Goal: Feedback & Contribution: Contribute content

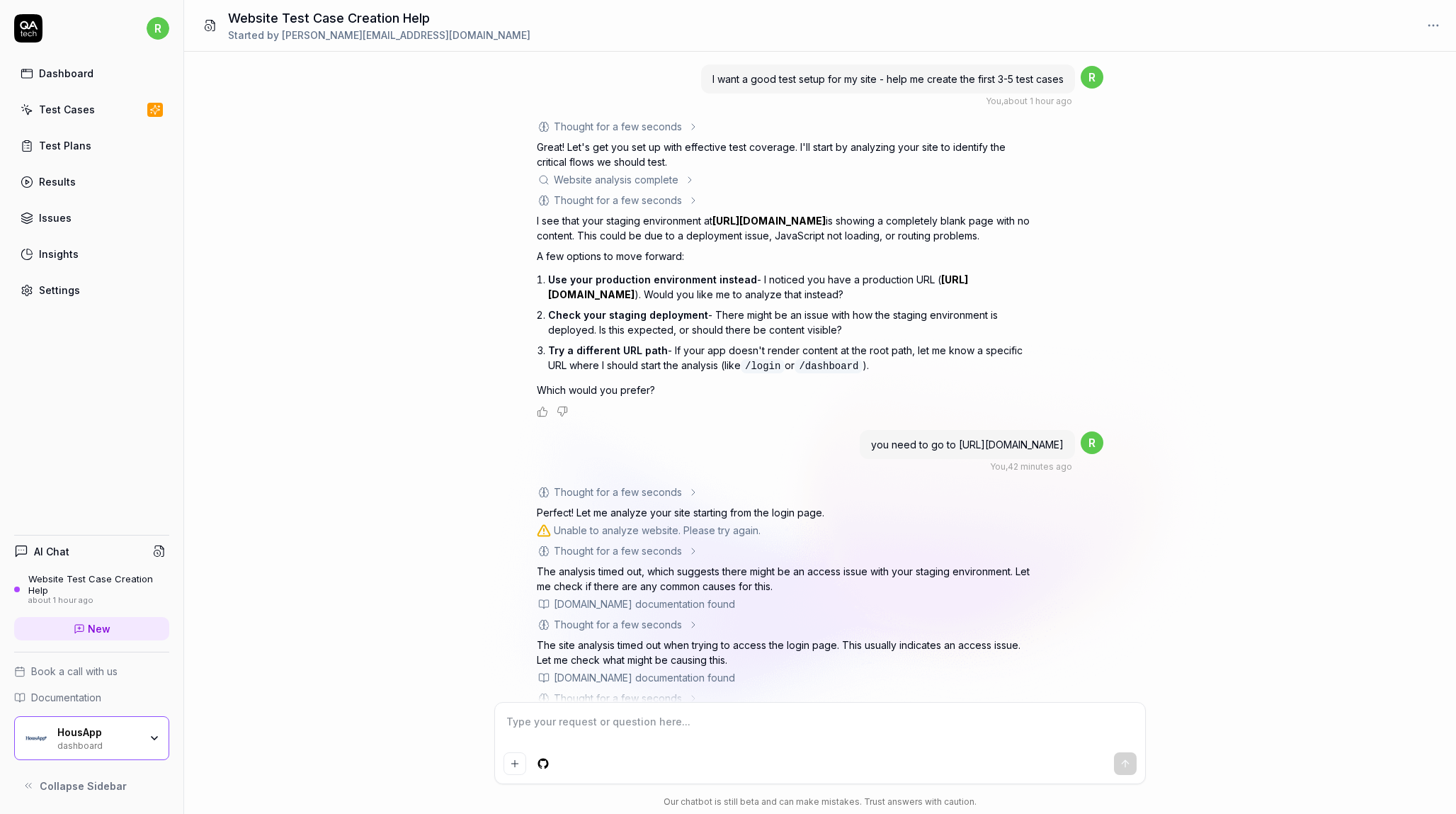
scroll to position [384, 0]
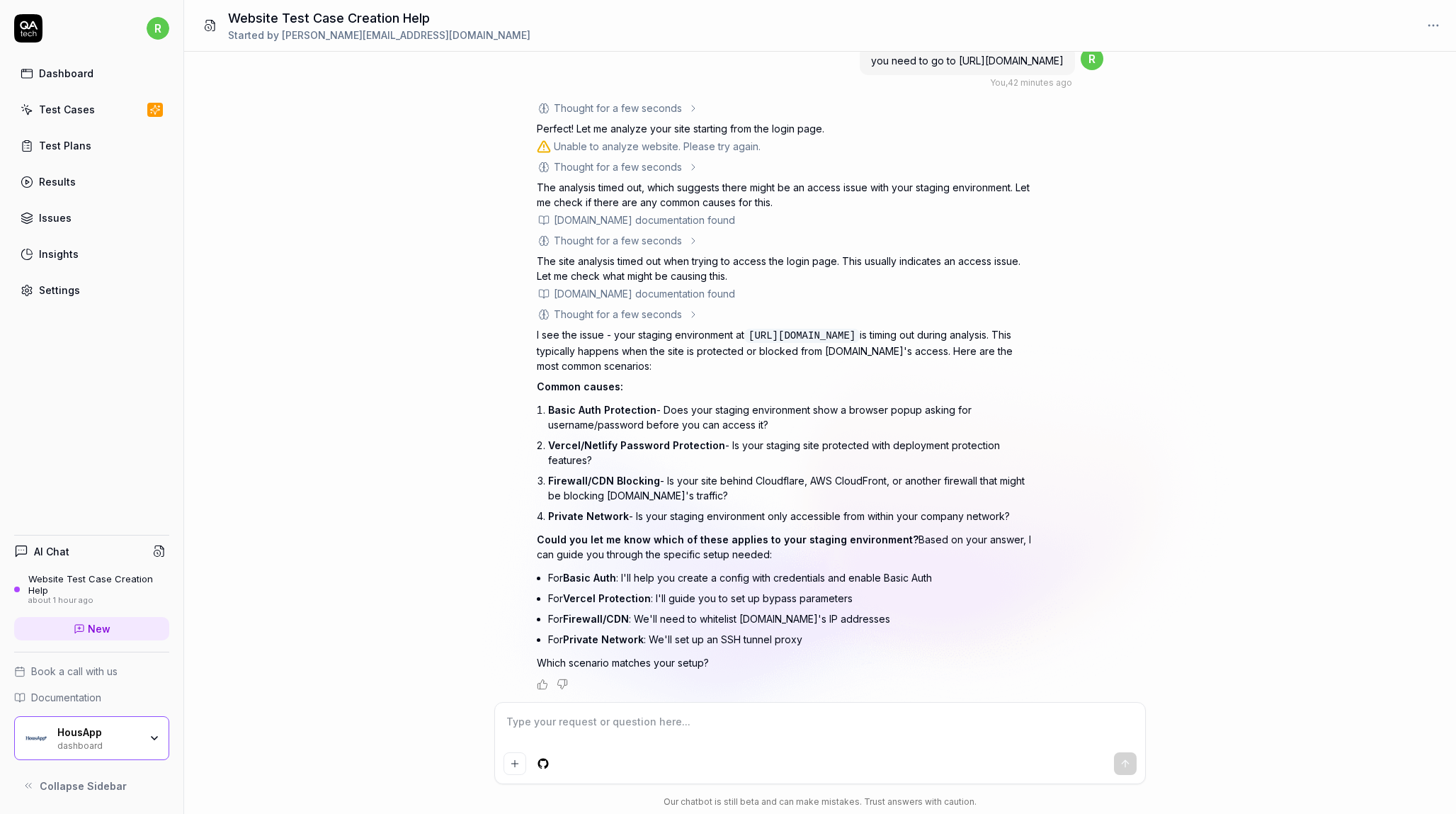
type textarea "*"
click at [576, 726] on textarea at bounding box center [820, 729] width 634 height 35
type textarea "1"
type textarea "*"
type textarea "1"
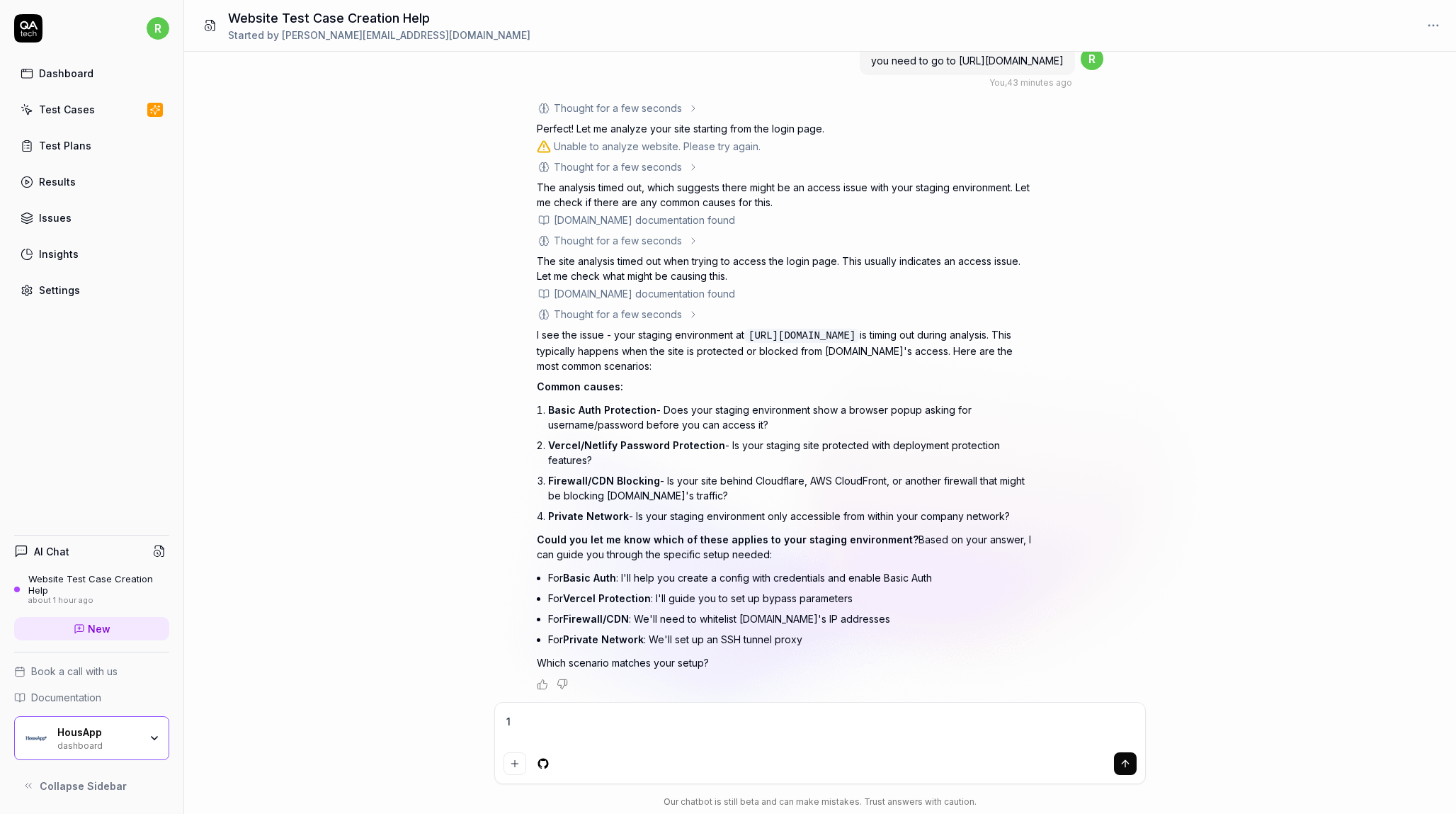
type textarea "*"
type textarea "1 a"
type textarea "*"
type textarea "1 an"
type textarea "*"
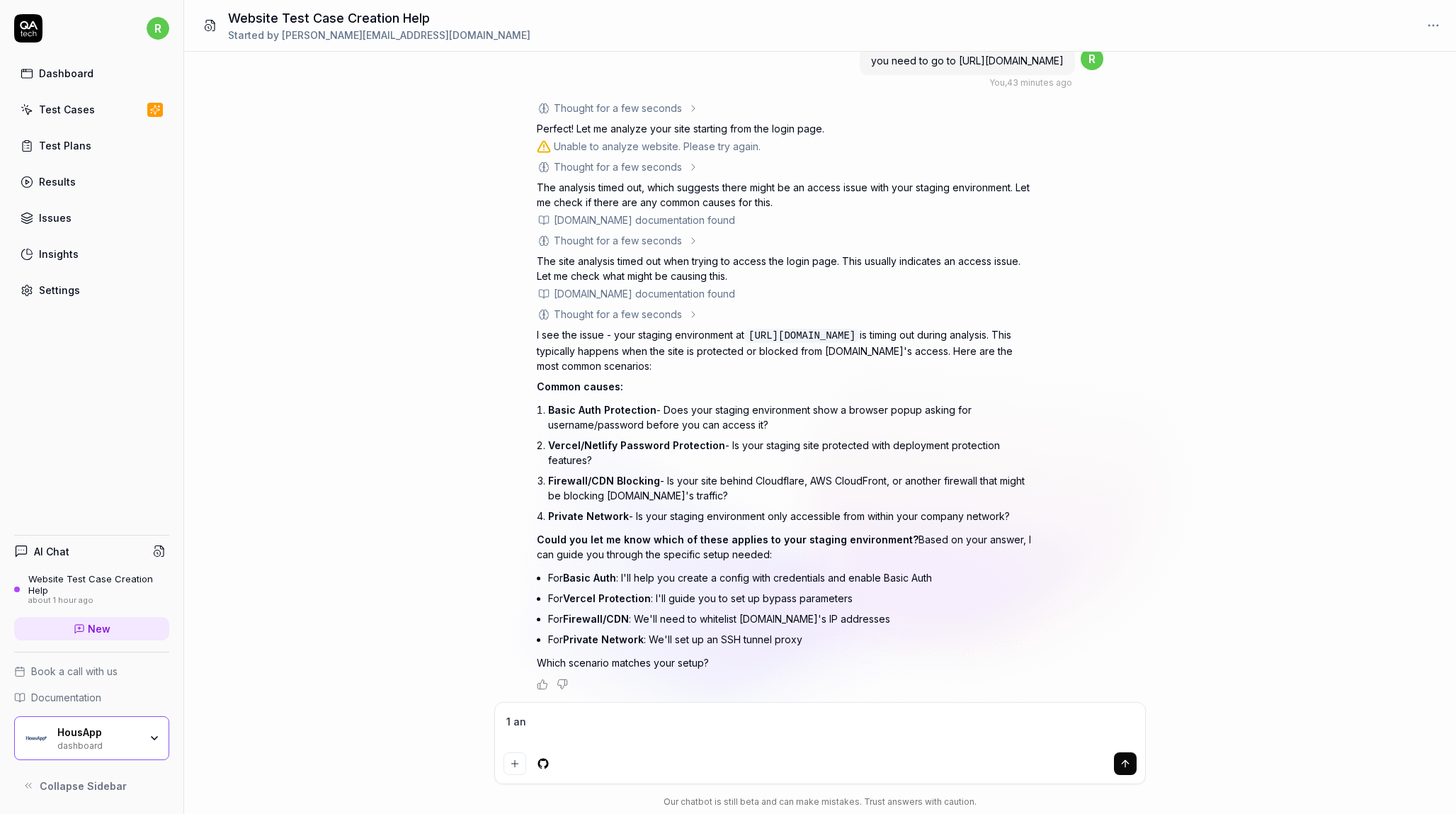
type textarea "1 and"
type textarea "*"
type textarea "1 and"
type textarea "*"
type textarea "1 and y"
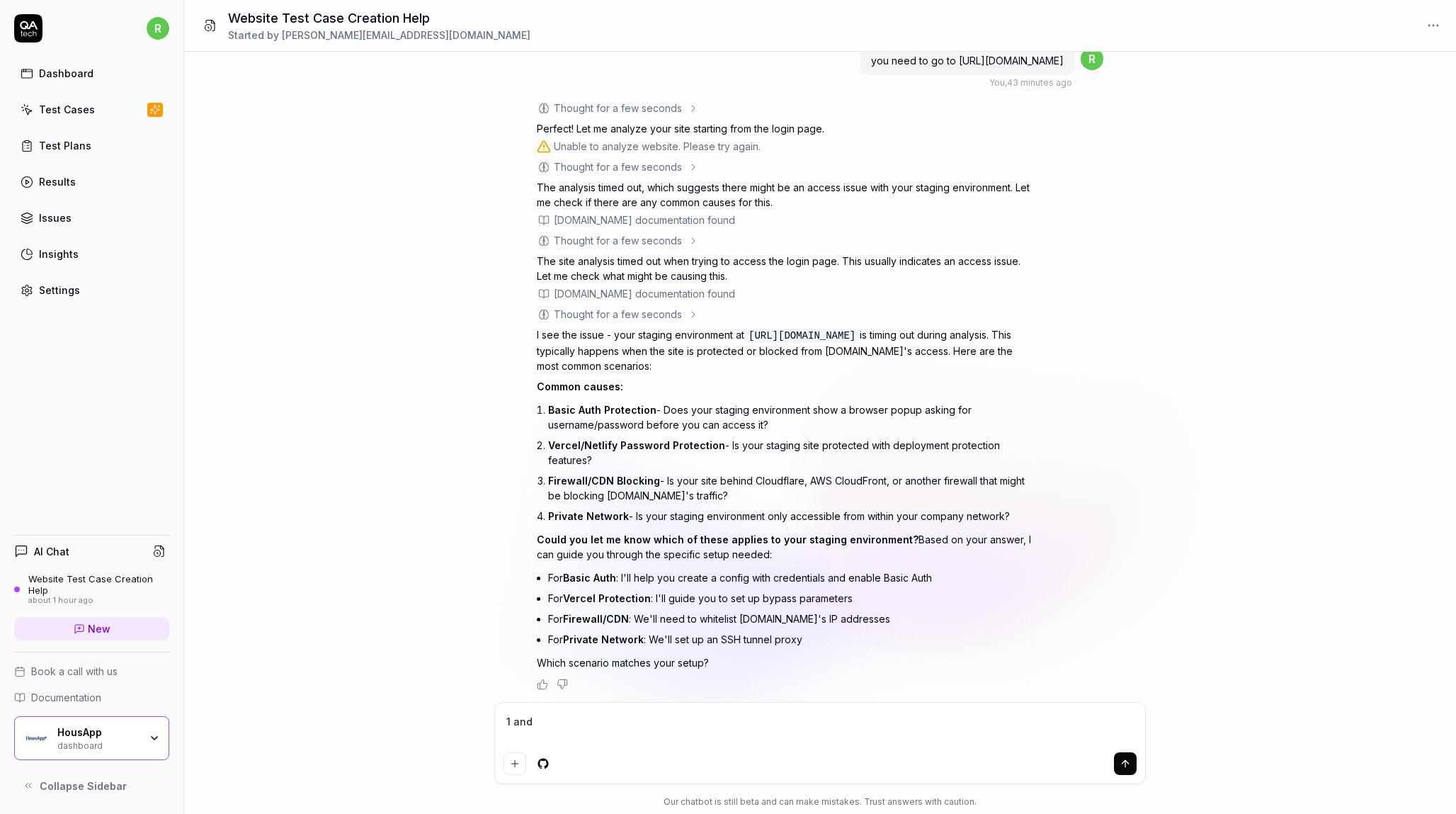
type textarea "*"
type textarea "1 and yo"
type textarea "*"
type textarea "1 and you"
type textarea "*"
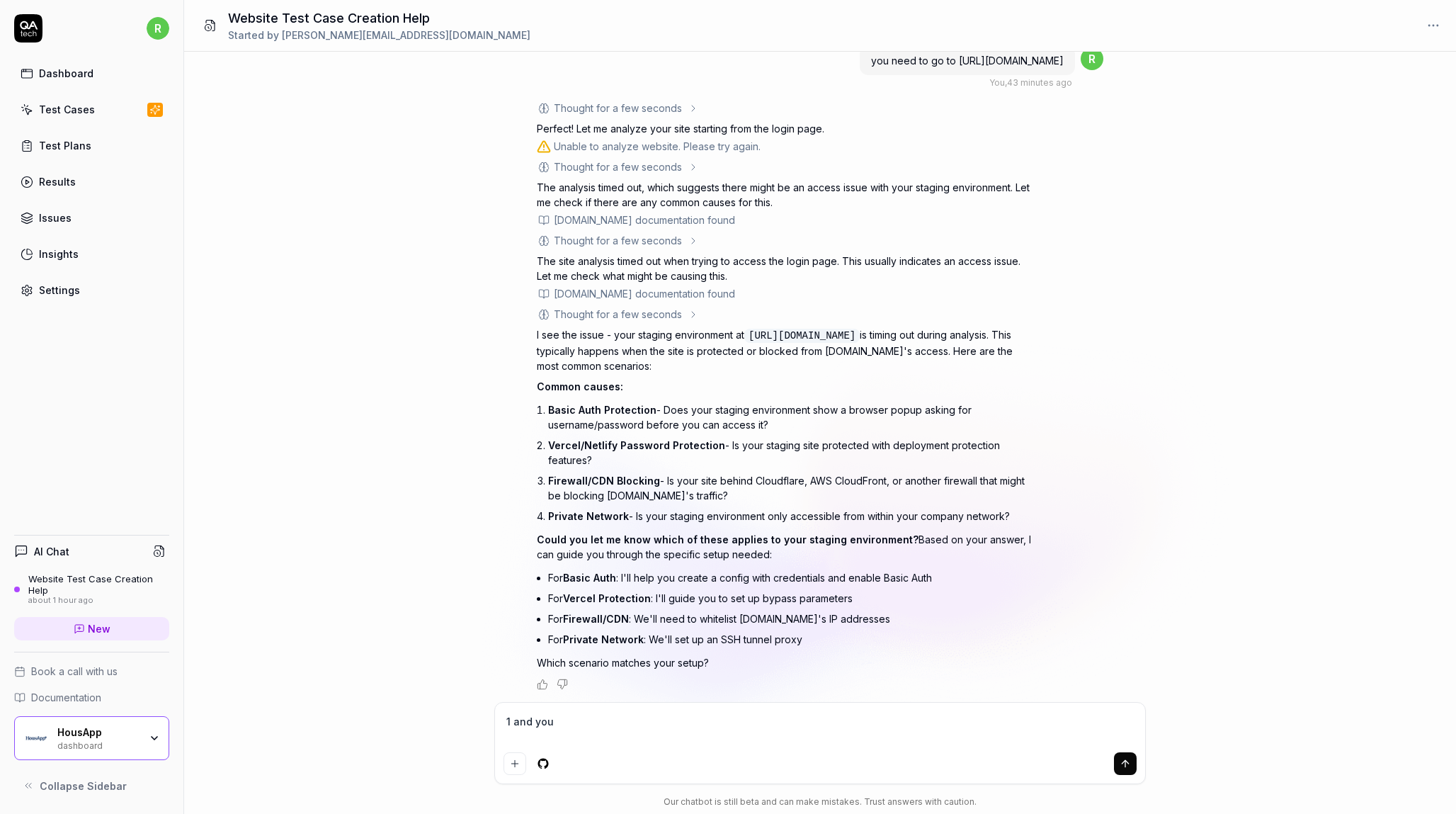
type textarea "1 and you"
type textarea "*"
type textarea "1 and you h"
type textarea "*"
type textarea "1 and you hv"
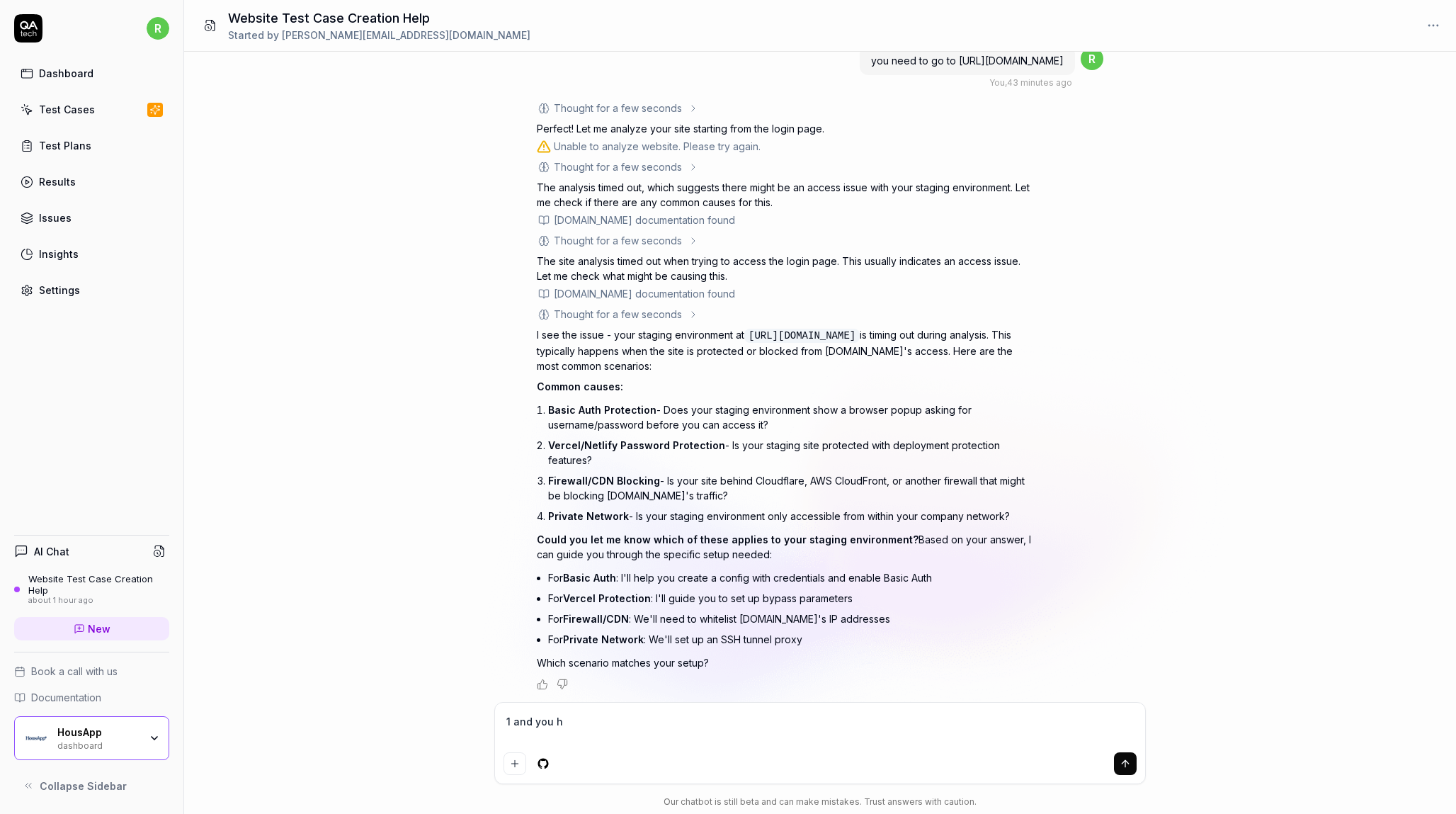
type textarea "*"
type textarea "1 and you hve"
type textarea "*"
type textarea "1 and you hve"
type textarea "*"
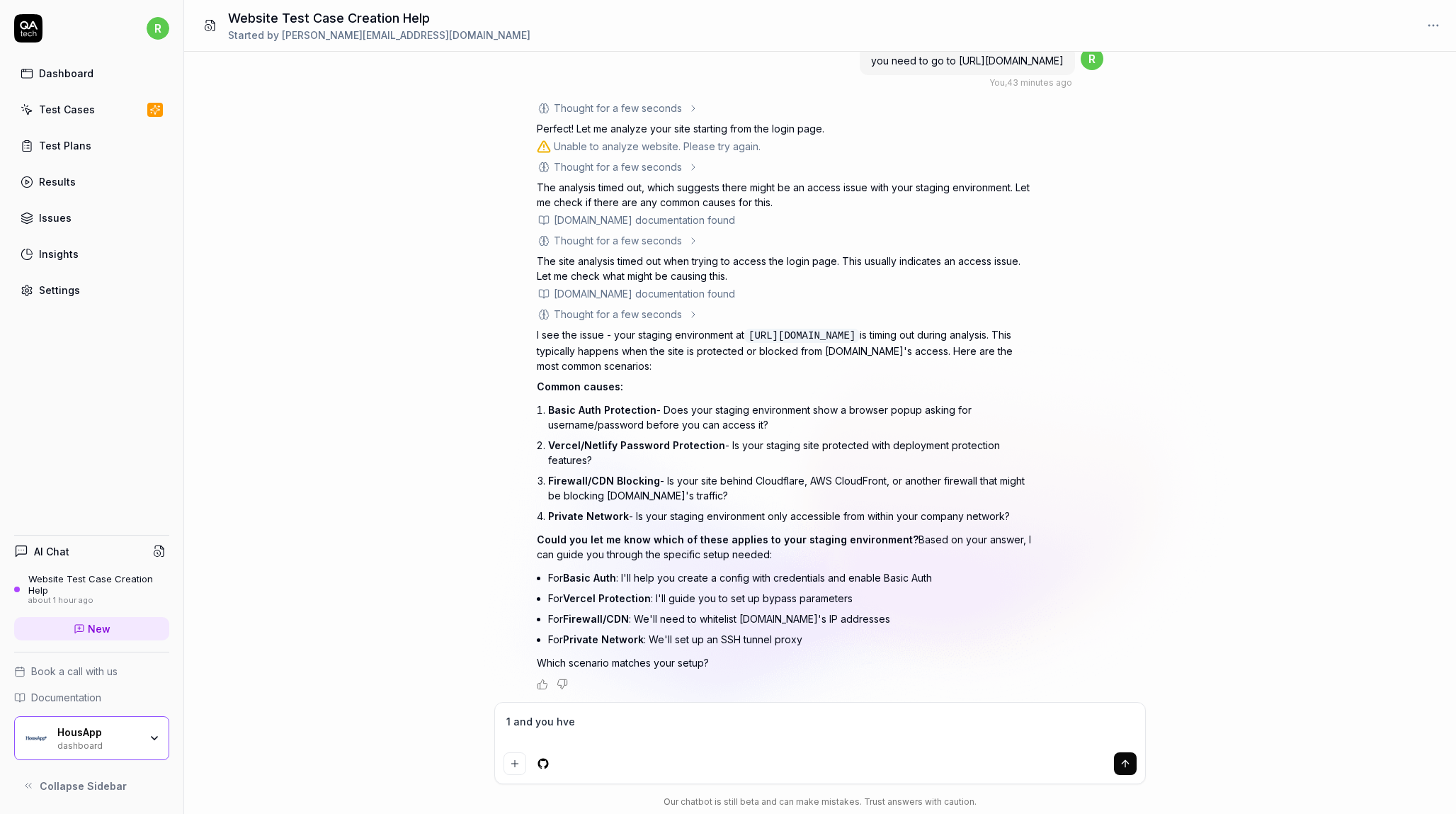
type textarea "1 and you hve t"
type textarea "*"
type textarea "1 and you hve th"
type textarea "*"
type textarea "1 and you hve the"
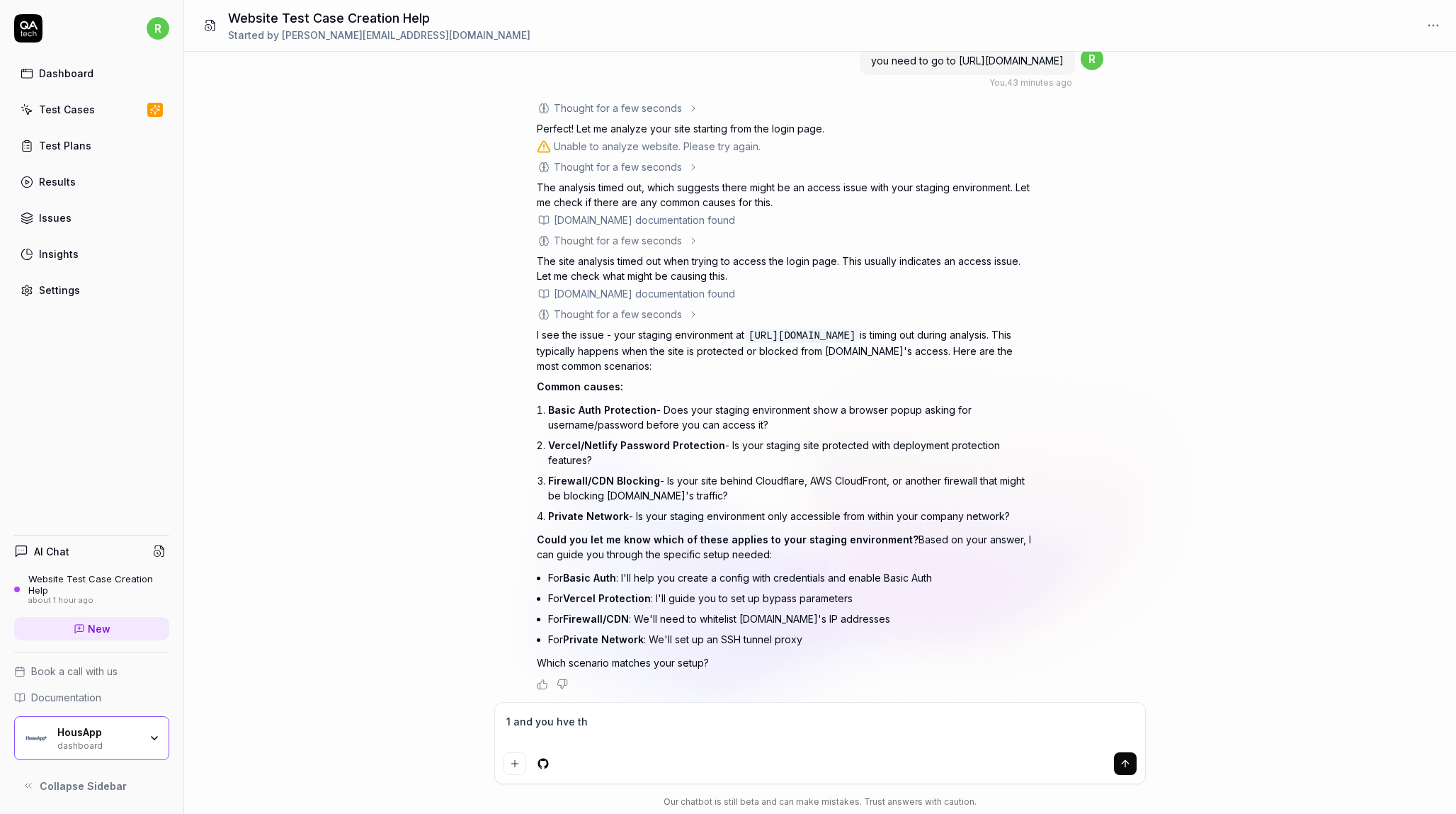
type textarea "*"
type textarea "1 and you hve th"
type textarea "*"
type textarea "1 and you hve t"
type textarea "*"
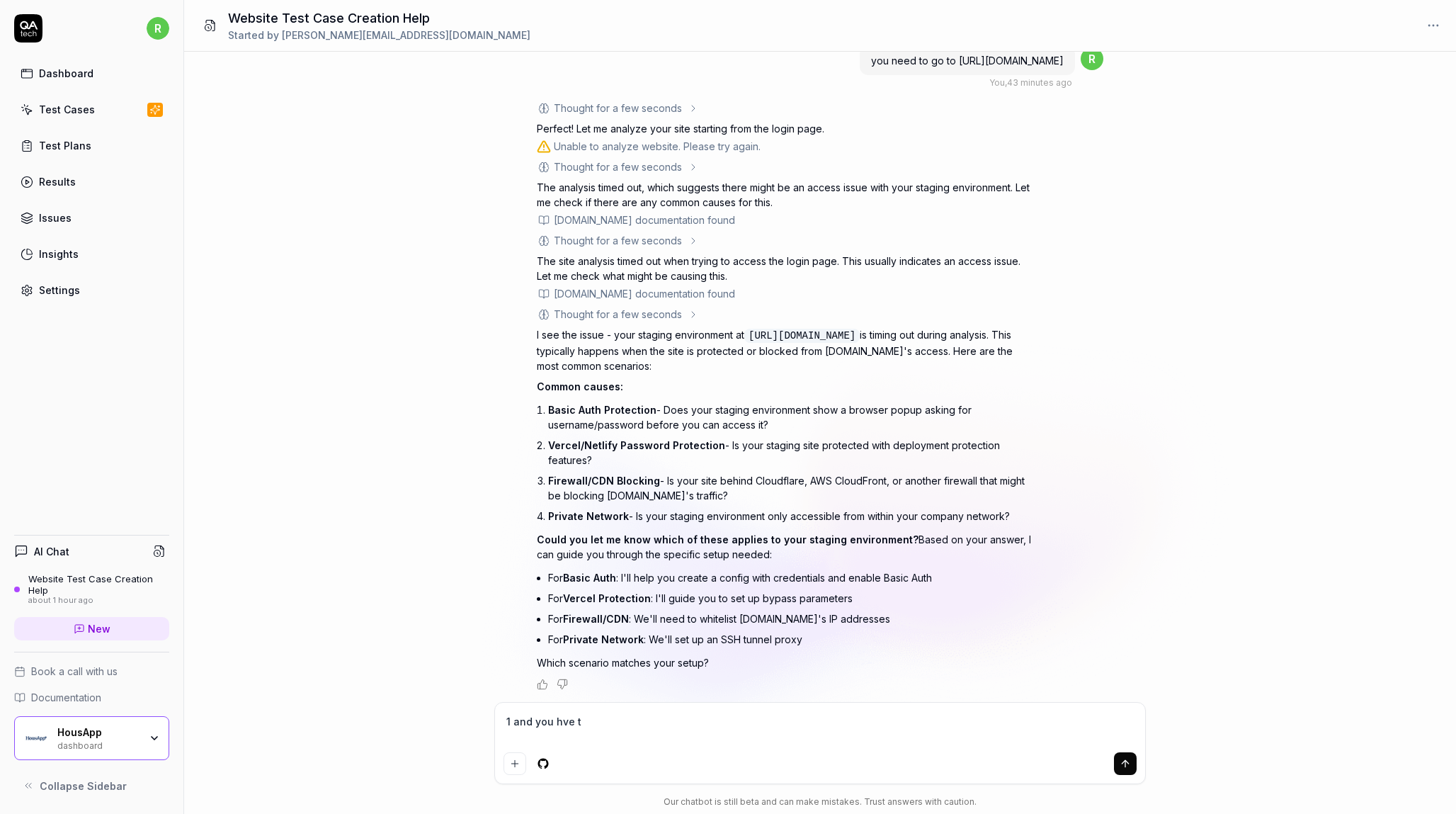
type textarea "1 and you hve"
type textarea "*"
type textarea "1 and you hve"
type textarea "*"
type textarea "1 and you hv"
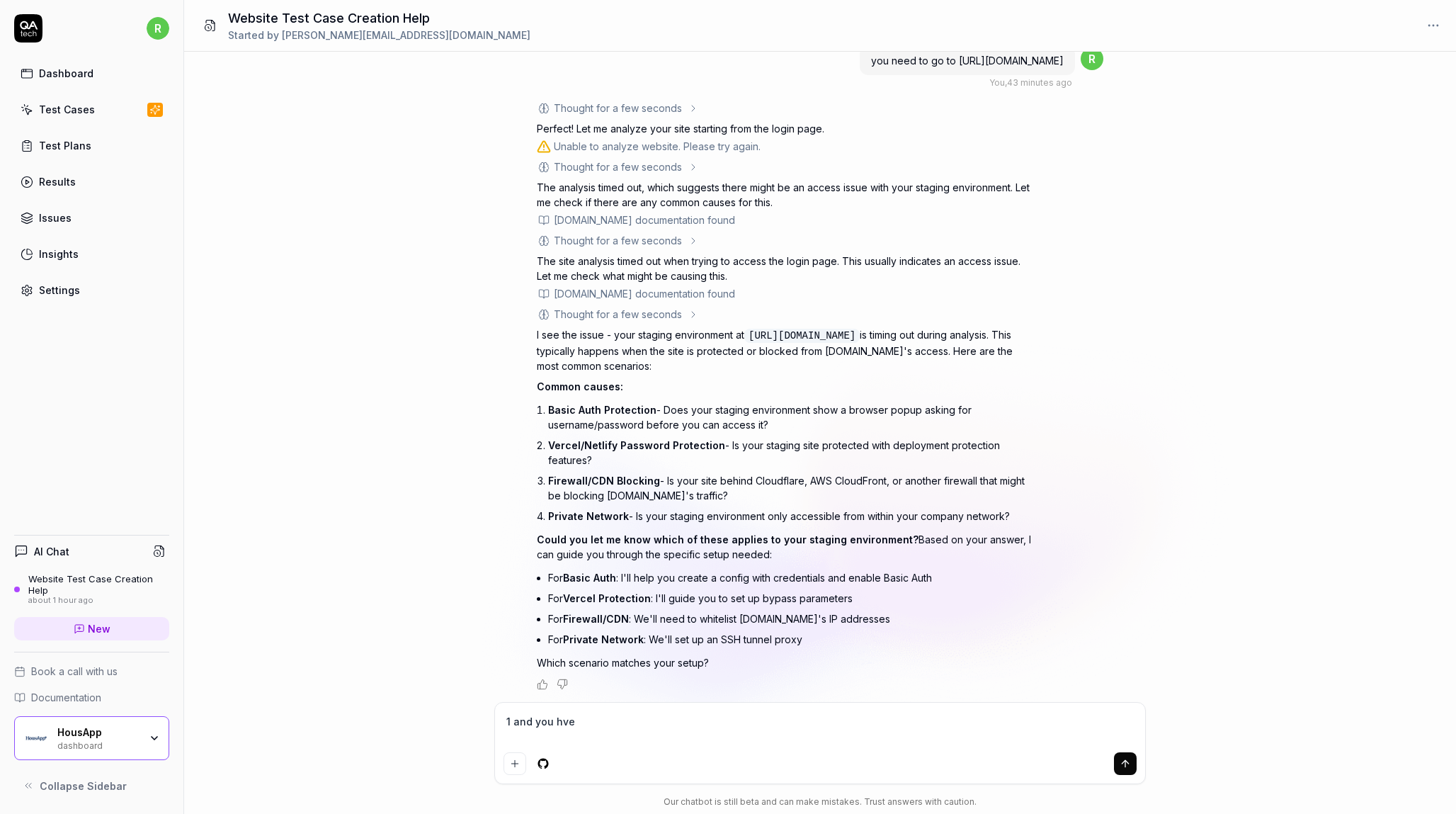
type textarea "*"
type textarea "1 and you hva"
type textarea "*"
type textarea "1 and you hvav"
type textarea "*"
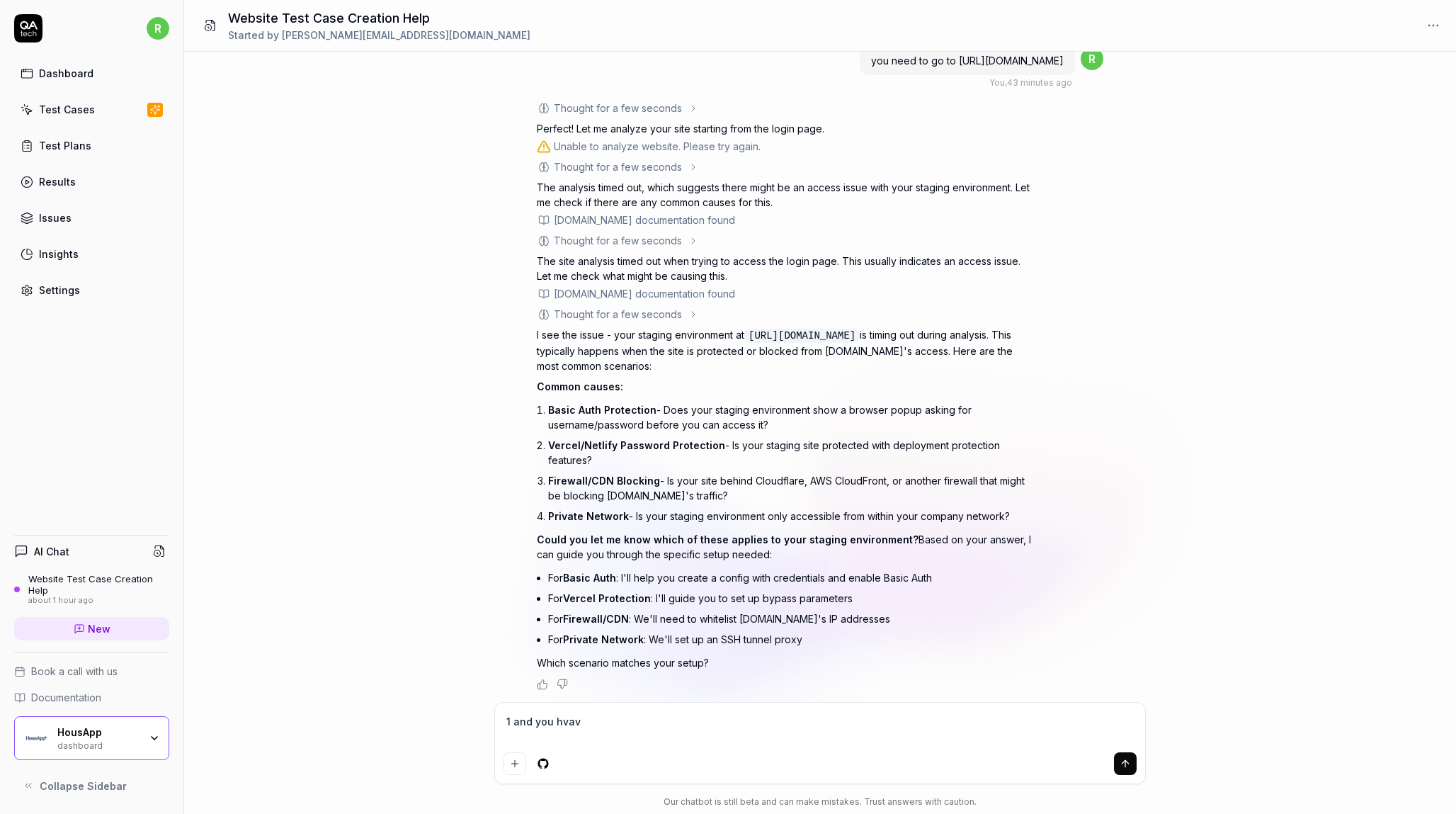
type textarea "1 and you hvave"
type textarea "*"
type textarea "1 and you hvav"
type textarea "*"
type textarea "1 and you hva"
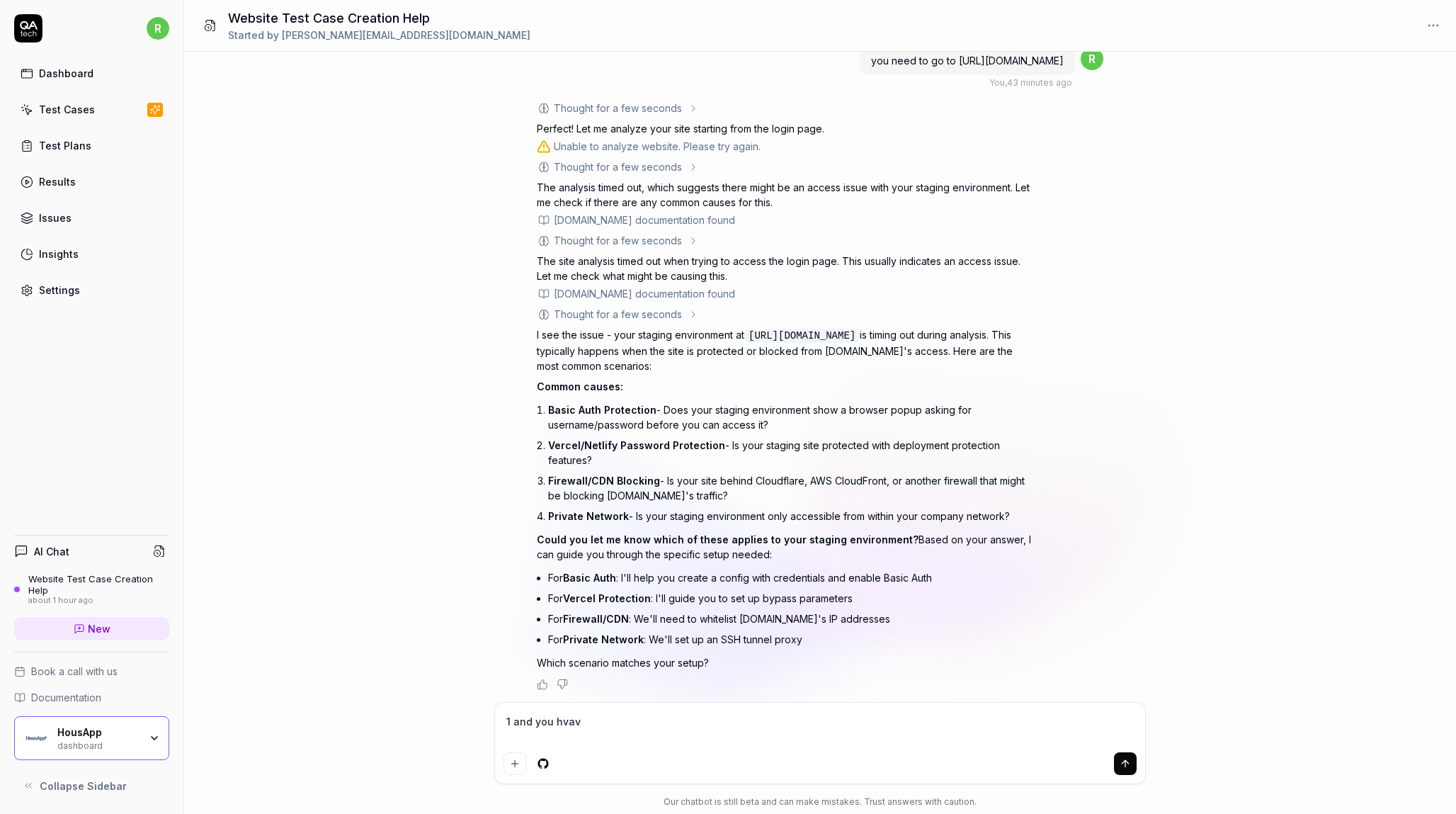
type textarea "*"
type textarea "1 and you hv"
type textarea "*"
type textarea "1 and you h"
type textarea "*"
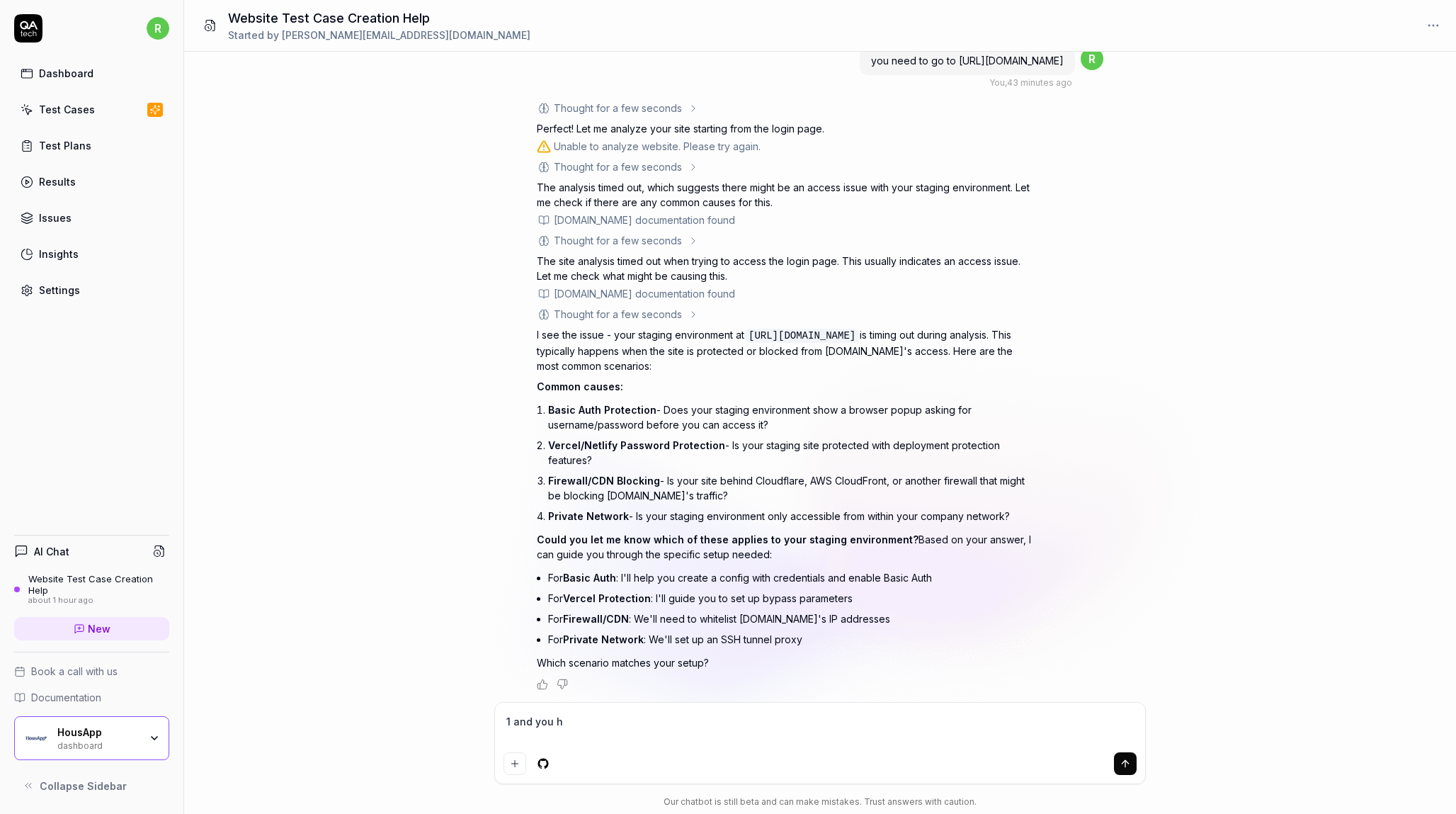
type textarea "1 and you ha"
type textarea "*"
type textarea "1 and you hav"
type textarea "*"
type textarea "1 and you have"
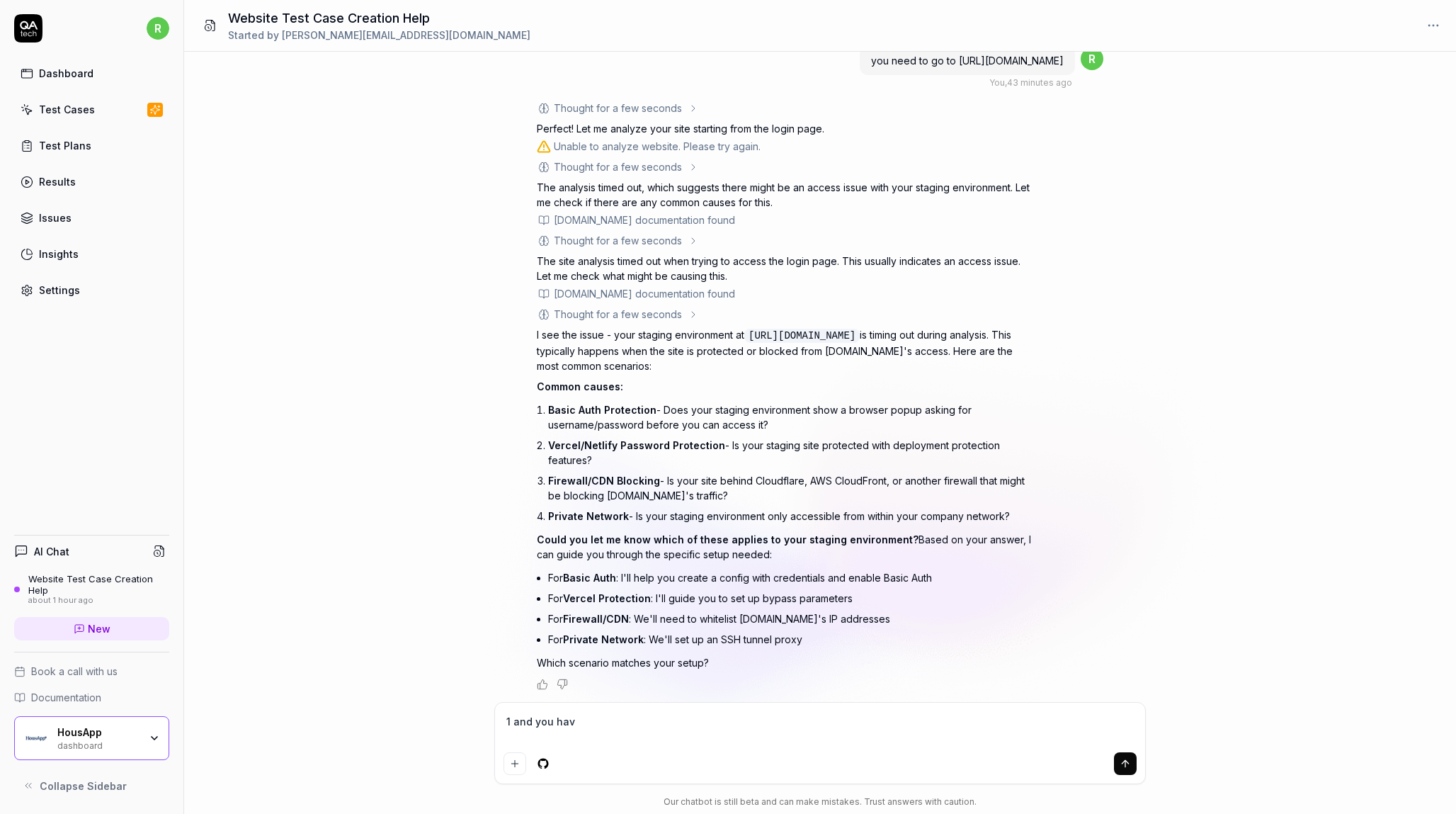
type textarea "*"
type textarea "1 and you have"
type textarea "*"
type textarea "1 and you have t"
type textarea "*"
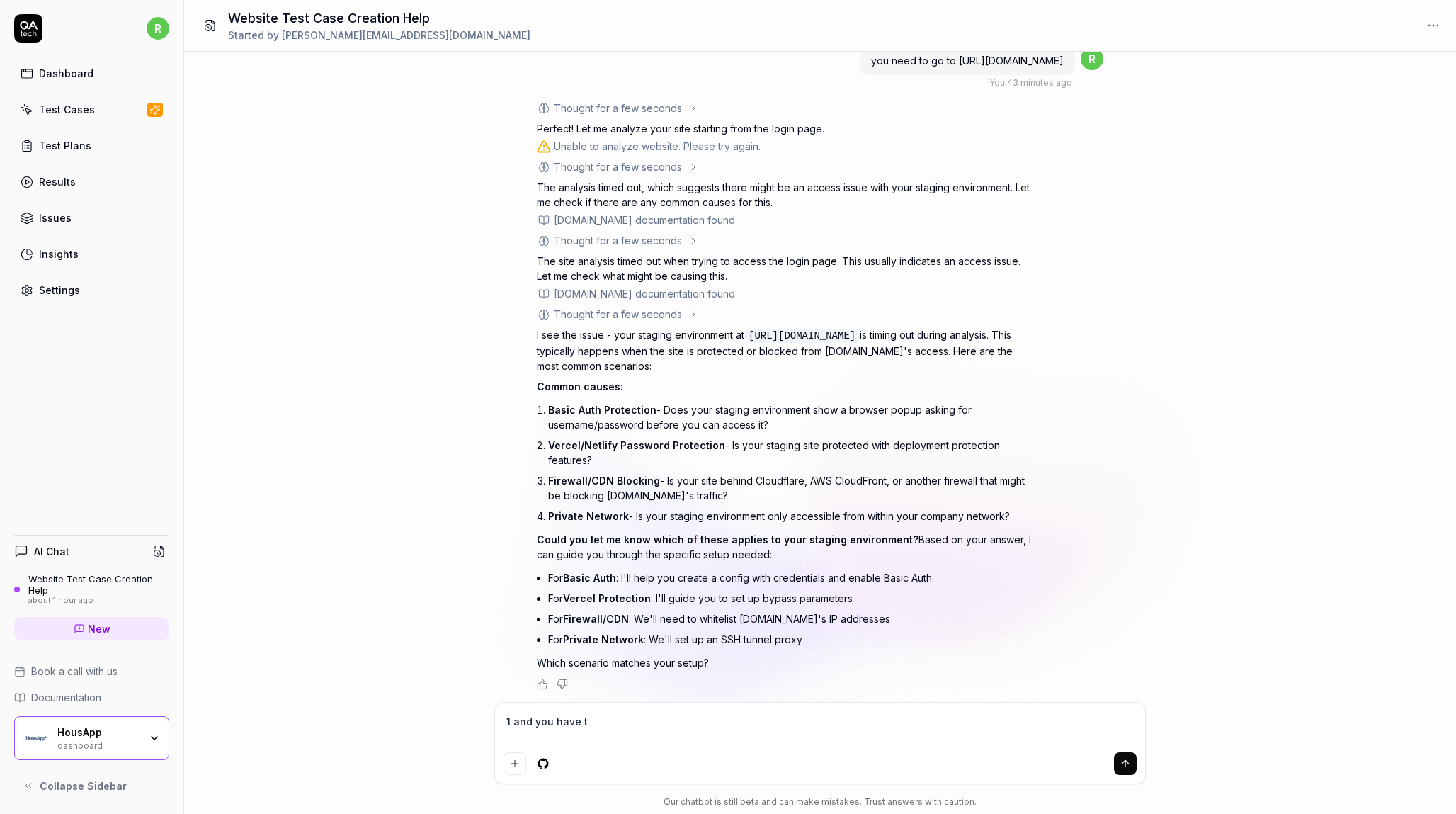
type textarea "1 and you have th"
type textarea "*"
type textarea "1 and you have the"
type textarea "*"
type textarea "1 and you have the"
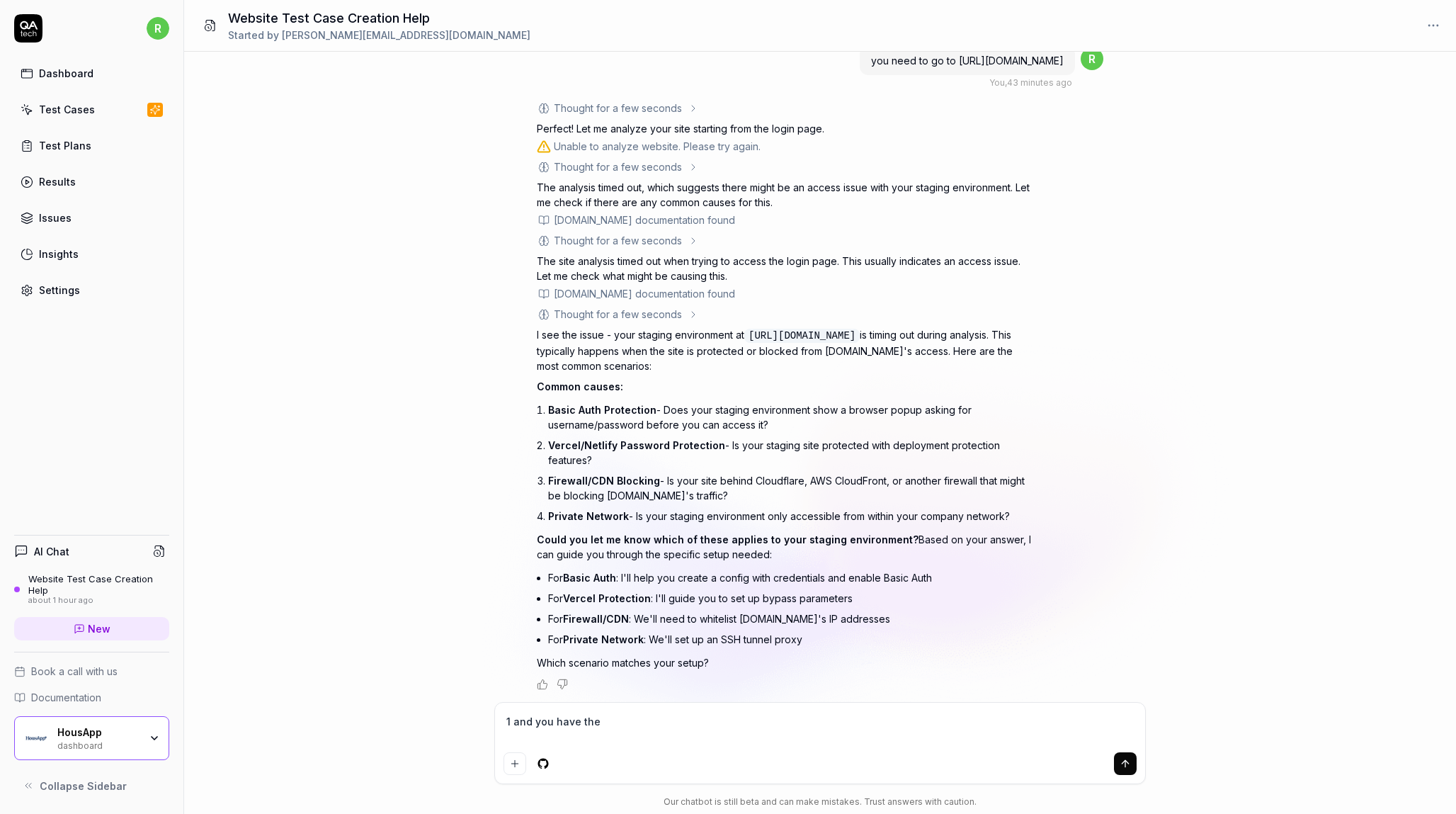
type textarea "*"
type textarea "1 and you have the c"
type textarea "*"
type textarea "1 and you have the cr"
type textarea "*"
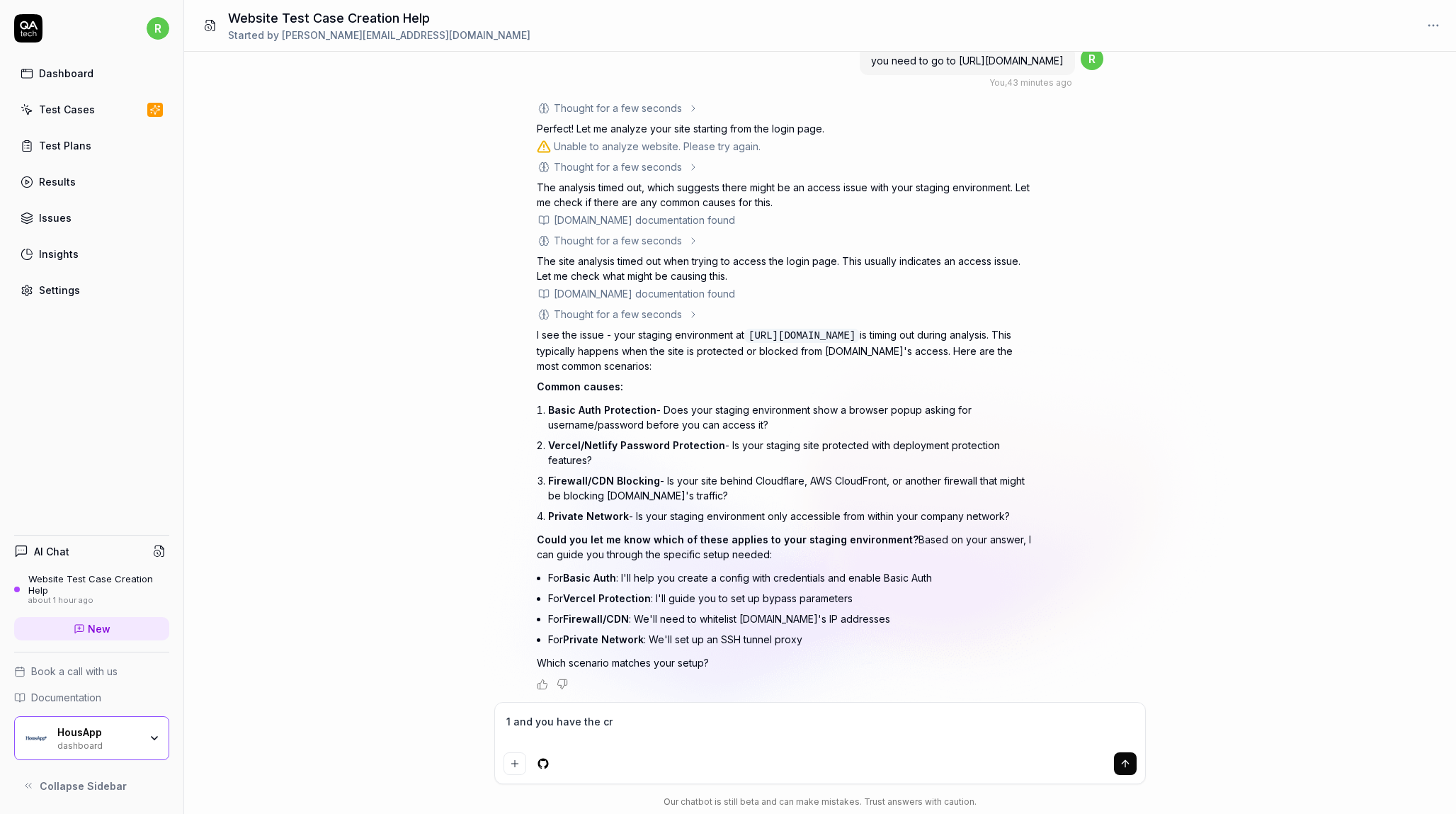
type textarea "1 and you have the cre"
type textarea "*"
type textarea "1 and you have the cred"
type textarea "*"
type textarea "1 and you have the crede"
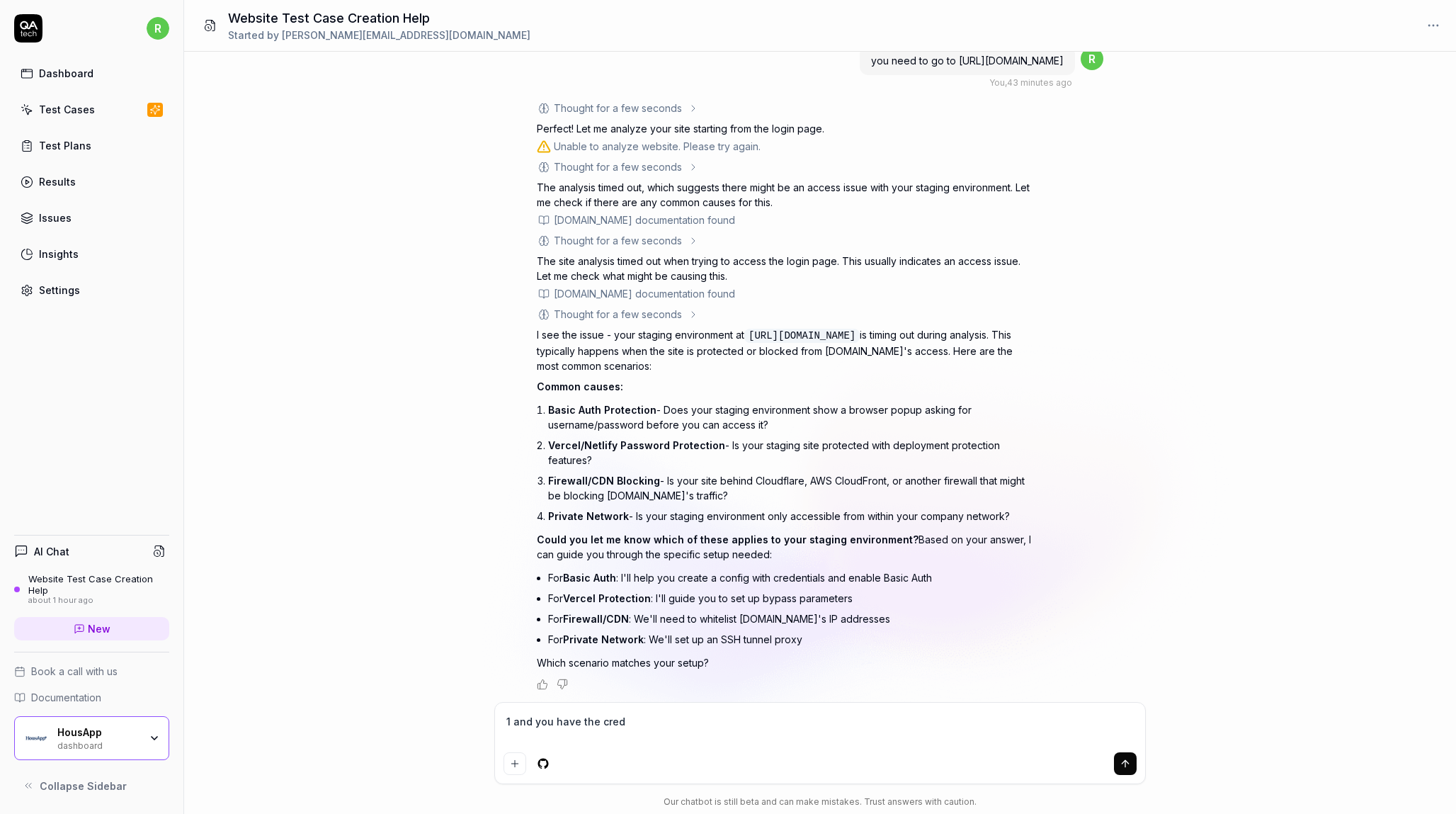
type textarea "*"
type textarea "1 and you have the creden"
type textarea "*"
type textarea "1 and you have the credent"
type textarea "*"
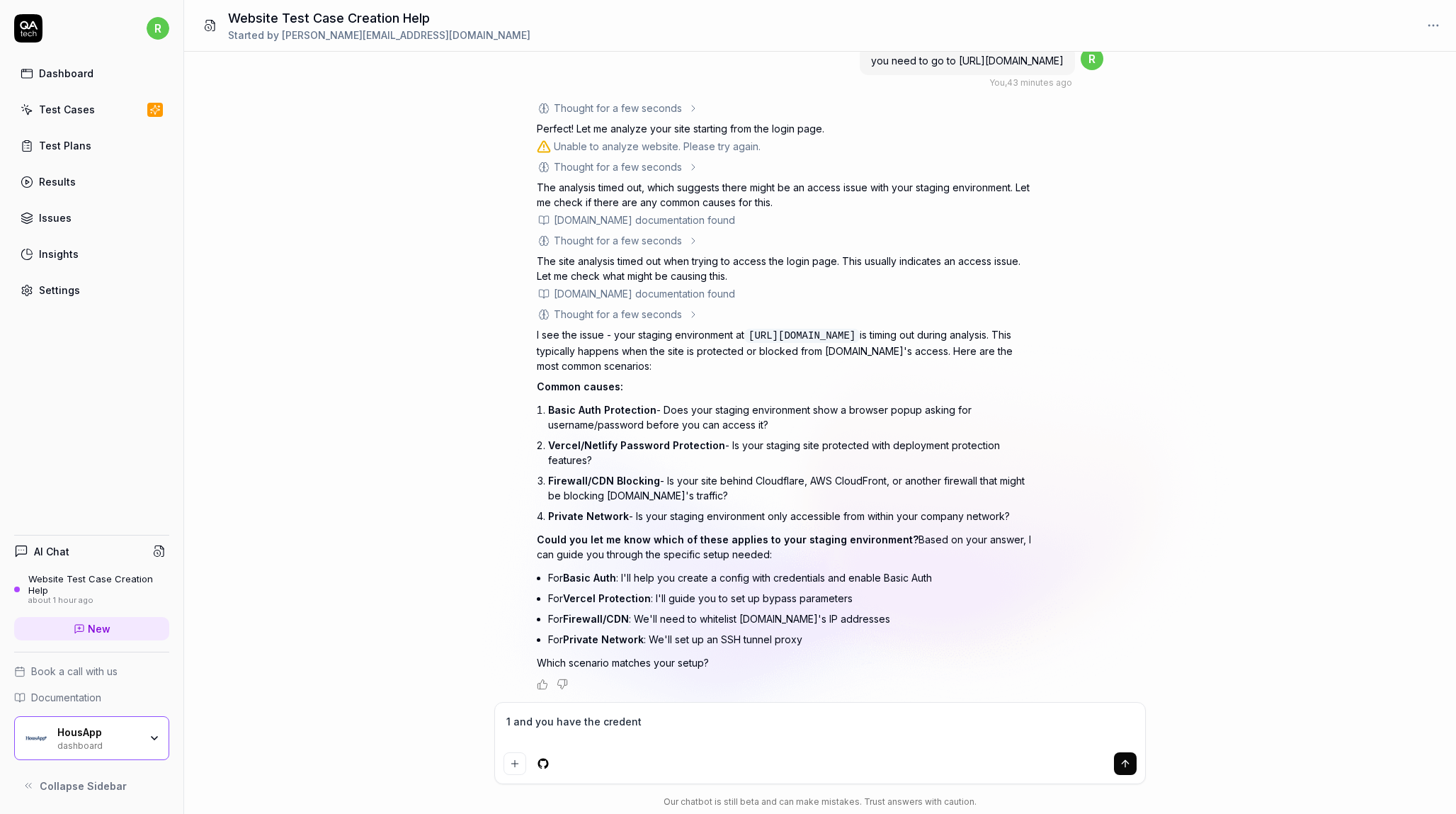
type textarea "1 and you have the credenti"
type textarea "*"
type textarea "1 and you have the credentia"
type textarea "*"
type textarea "1 and you have the credential"
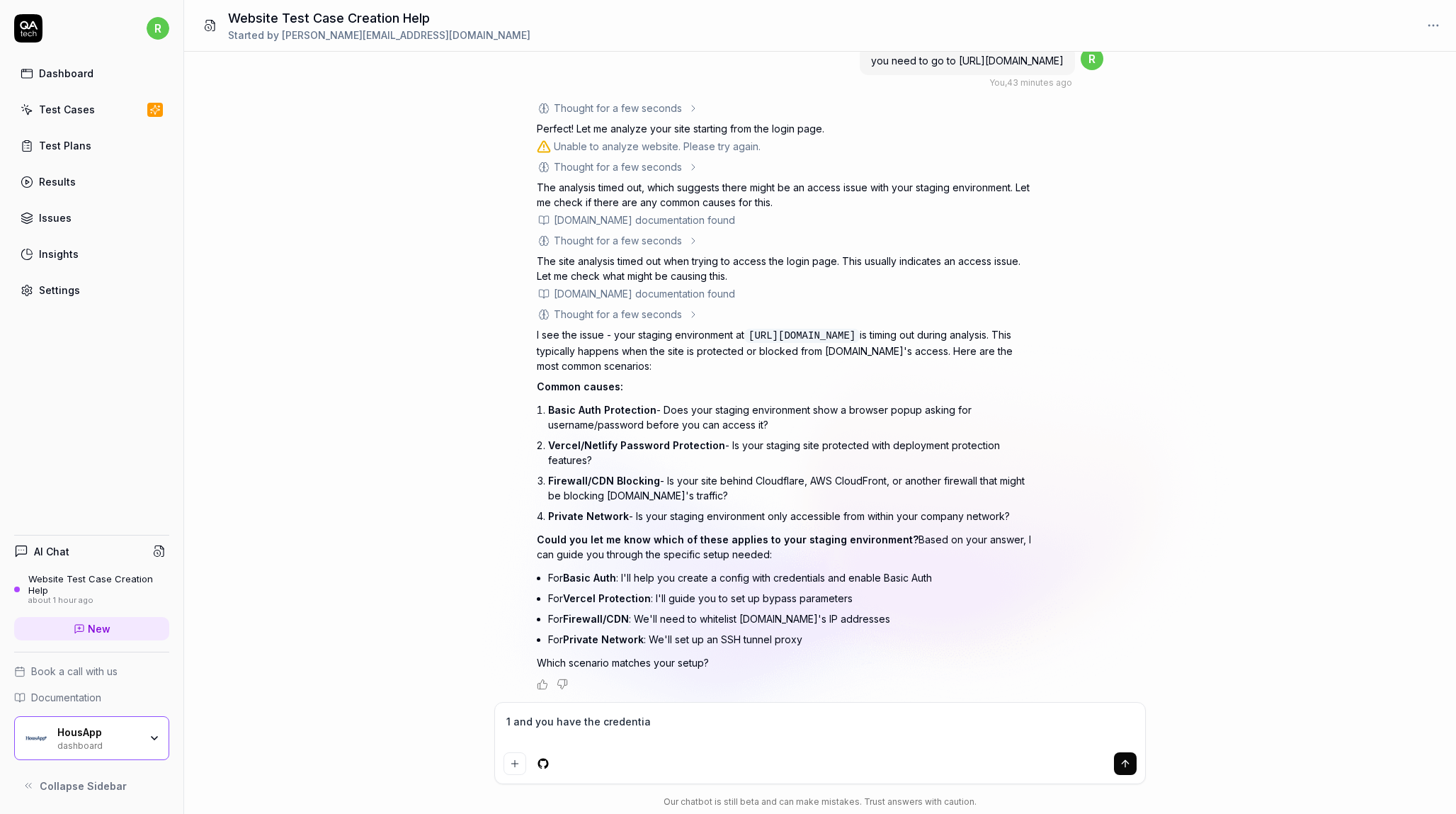
type textarea "*"
type textarea "1 and you have the credentials"
type textarea "*"
type textarea "1 and you have the credentials"
type textarea "*"
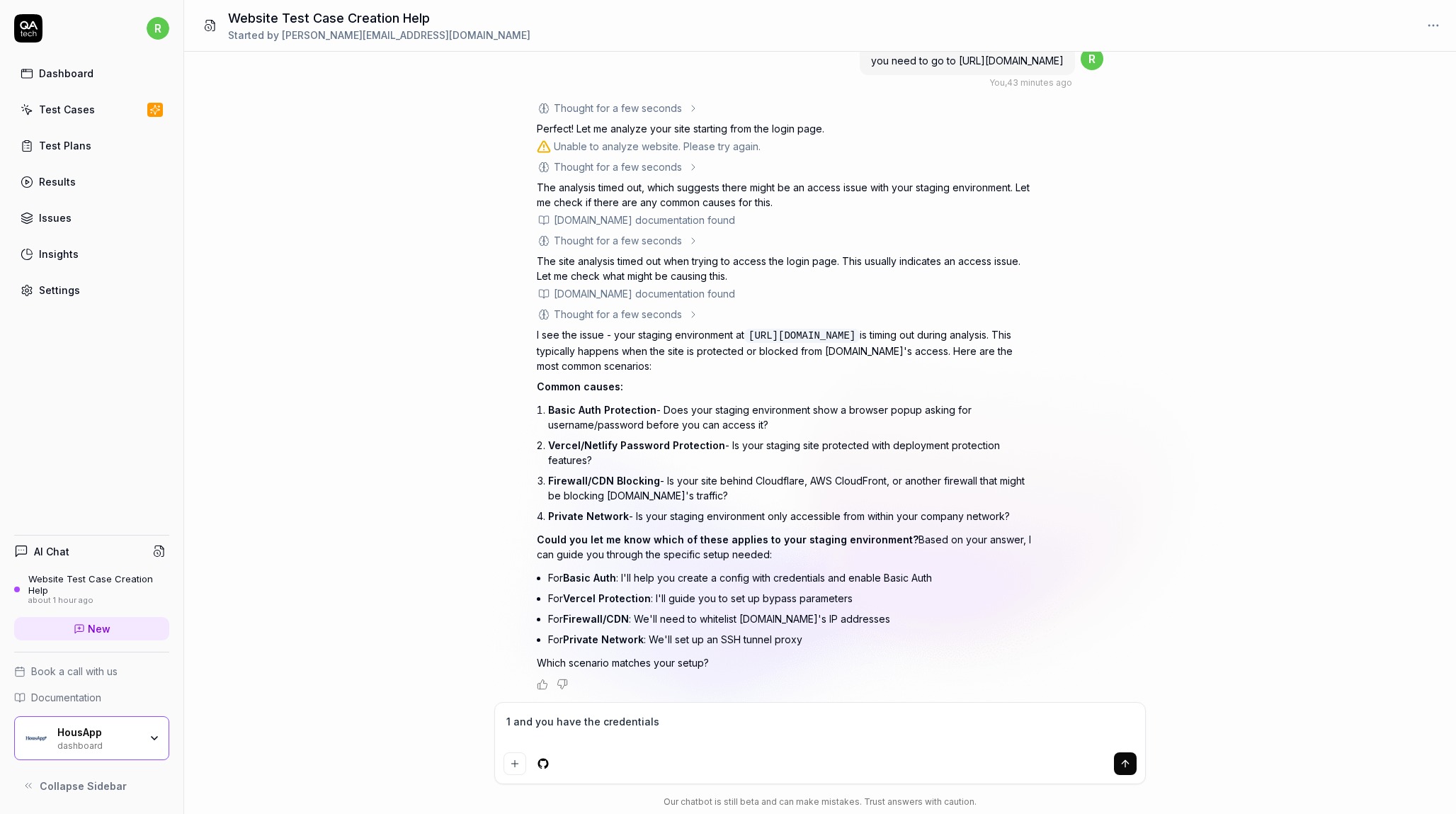
type textarea "1 and you have the credentials a"
type textarea "*"
type textarea "1 and you have the credentials av"
type textarea "*"
type textarea "1 and you have the credentials ava"
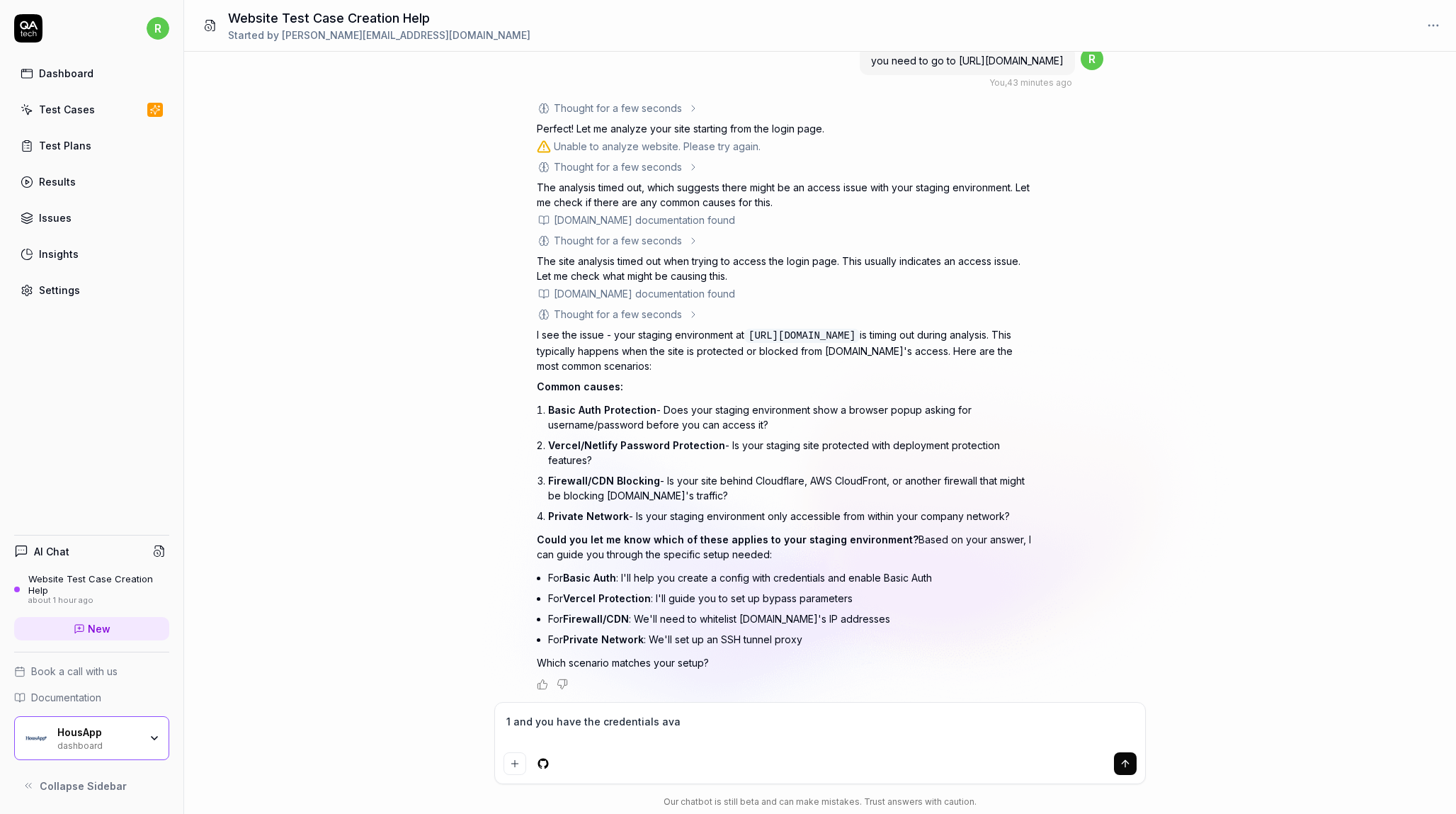
type textarea "*"
type textarea "1 and you have the credentials avai"
type textarea "*"
type textarea "1 and you have the credentials avail"
type textarea "*"
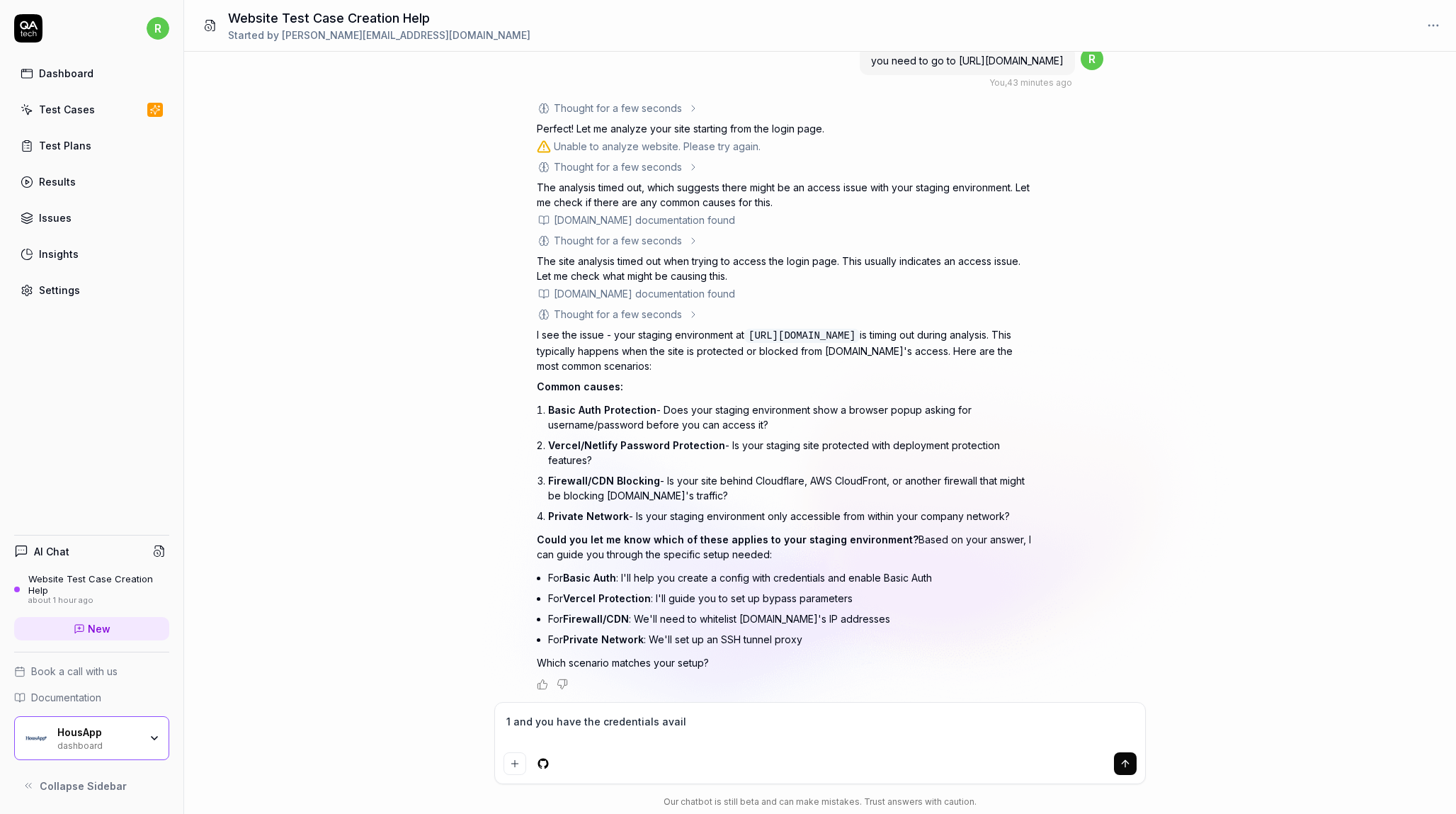
type textarea "1 and you have the credentials availa"
type textarea "*"
type textarea "1 and you have the credentials availab"
type textarea "*"
type textarea "1 and you have the credentials availabl"
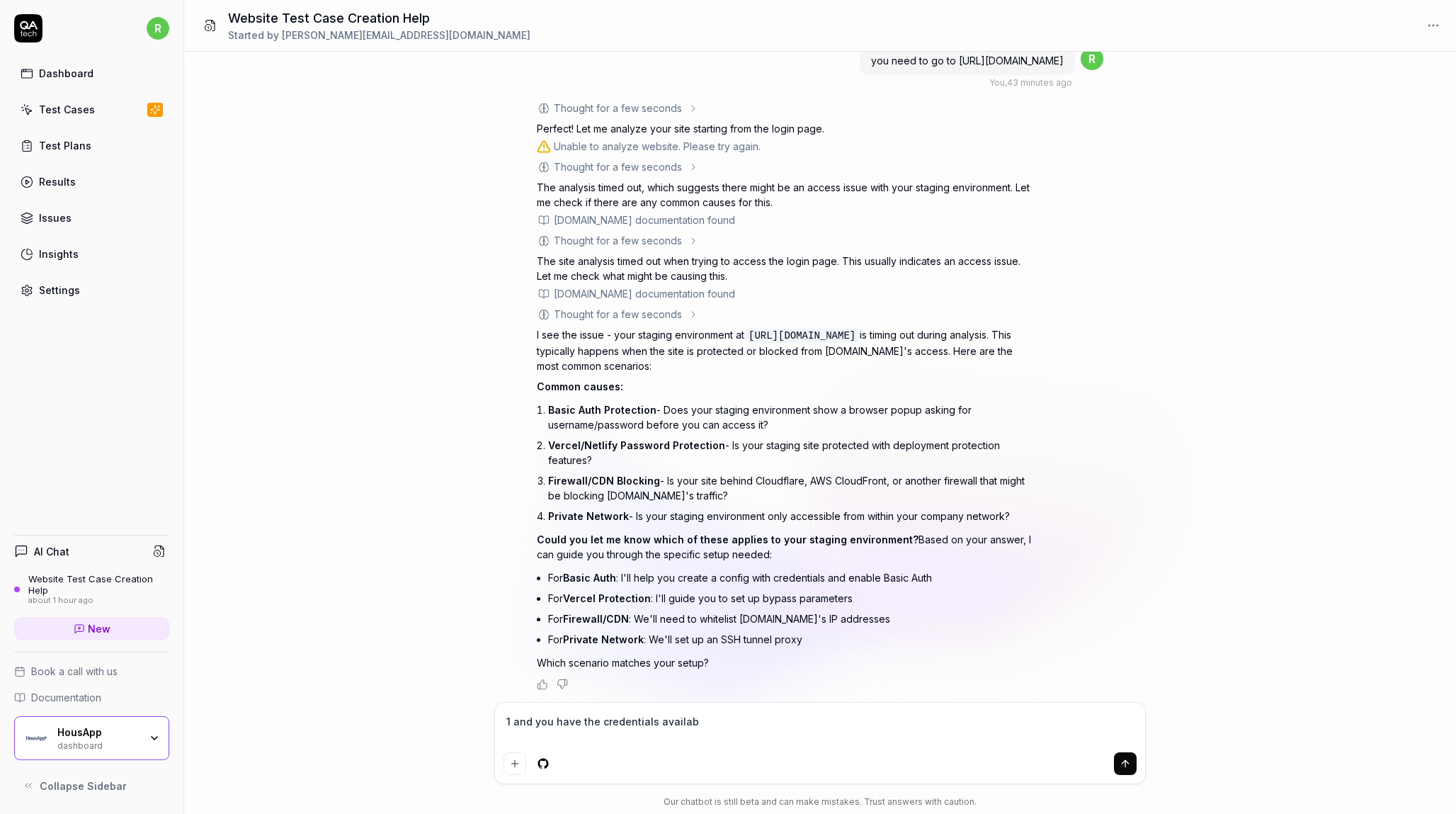
type textarea "*"
type textarea "1 and you have the credentials available"
type textarea "*"
type textarea "1 and you have the credentials available"
type textarea "*"
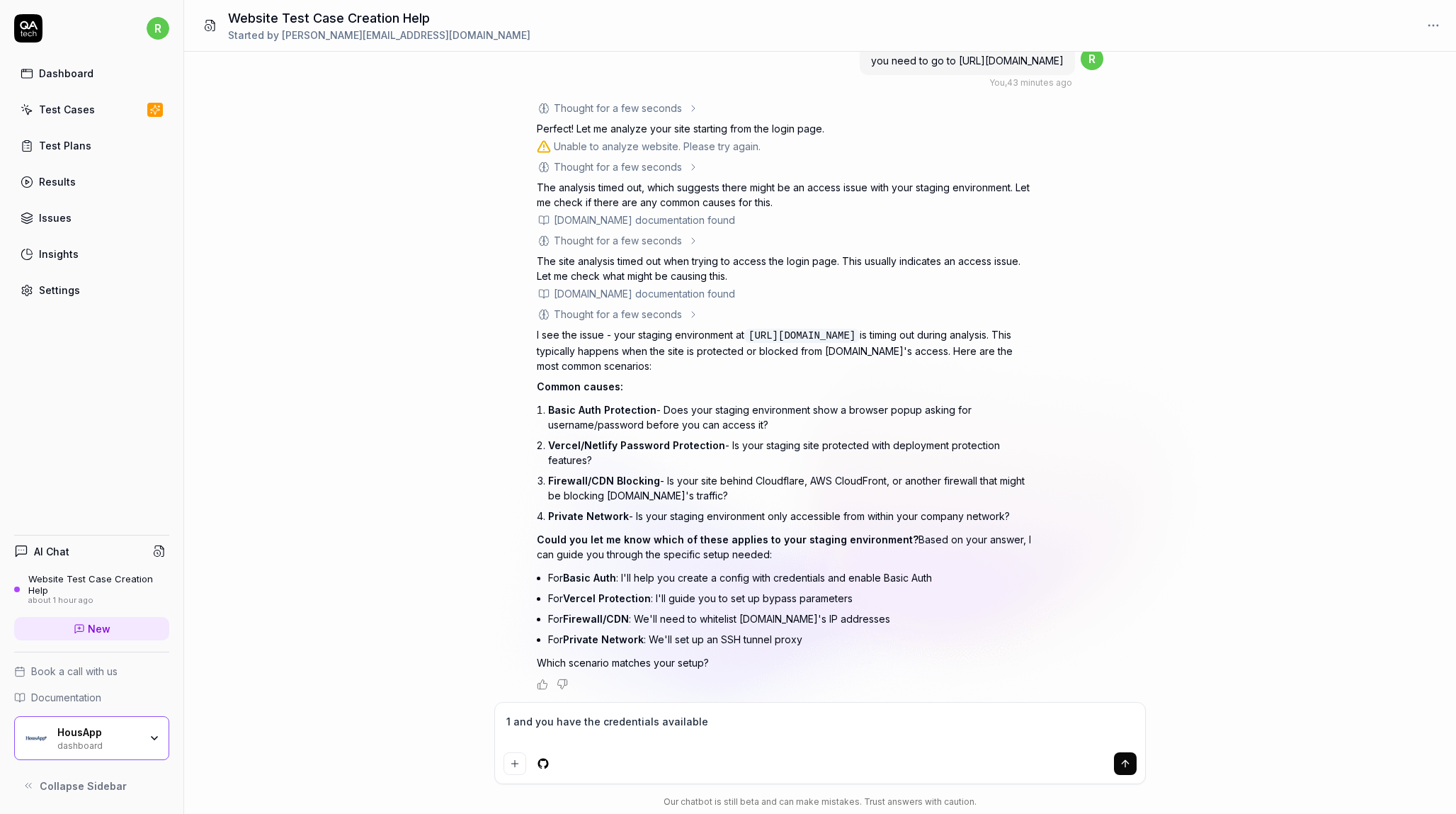
type textarea "1 and you have the credentials available i"
type textarea "*"
type textarea "1 and you have the credentials available in"
type textarea "*"
type textarea "1 and you have the credentials available in t"
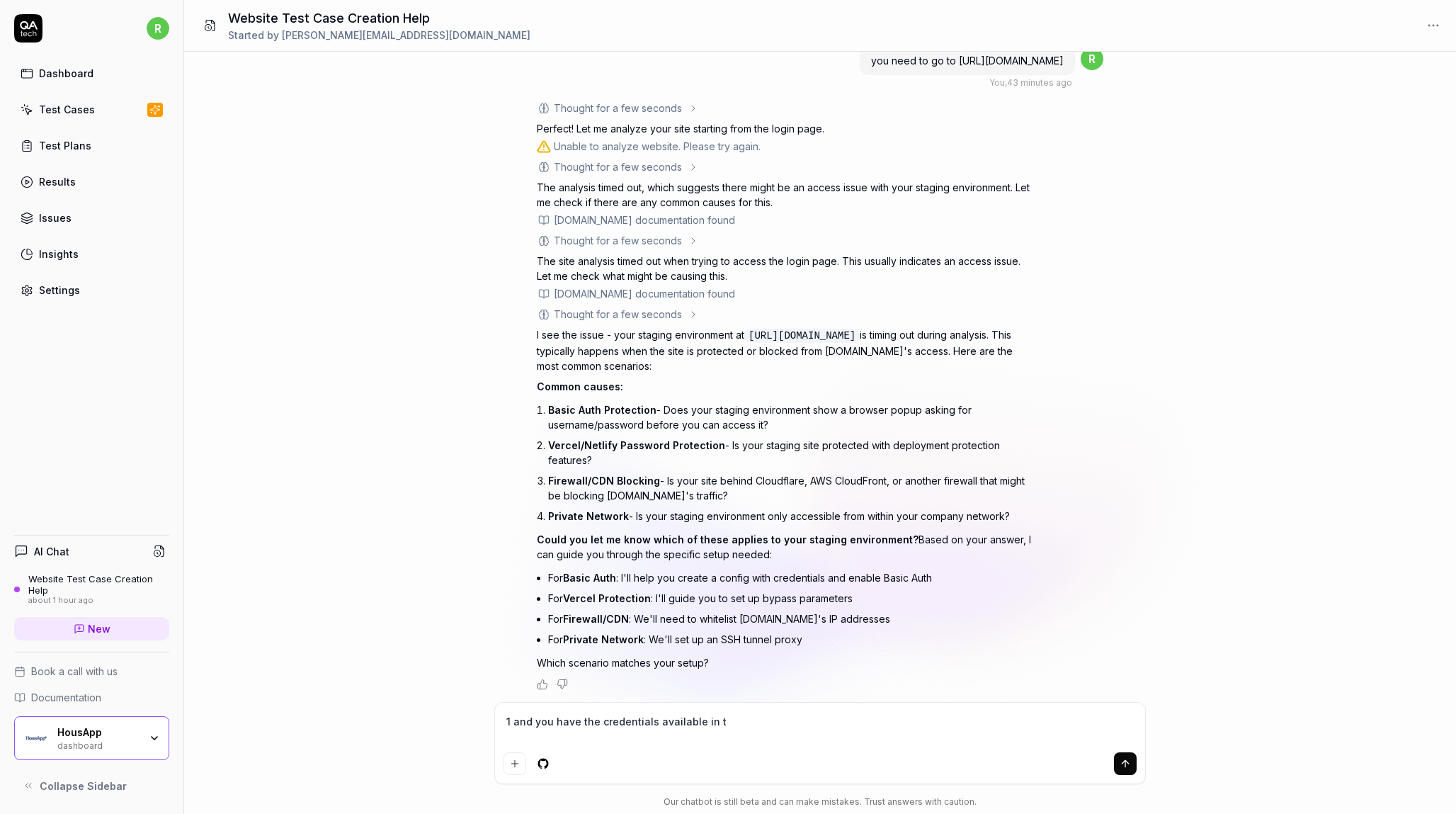
type textarea "*"
type textarea "1 and you have the credentials available in th"
type textarea "*"
type textarea "1 and you have the credentials available in the"
type textarea "*"
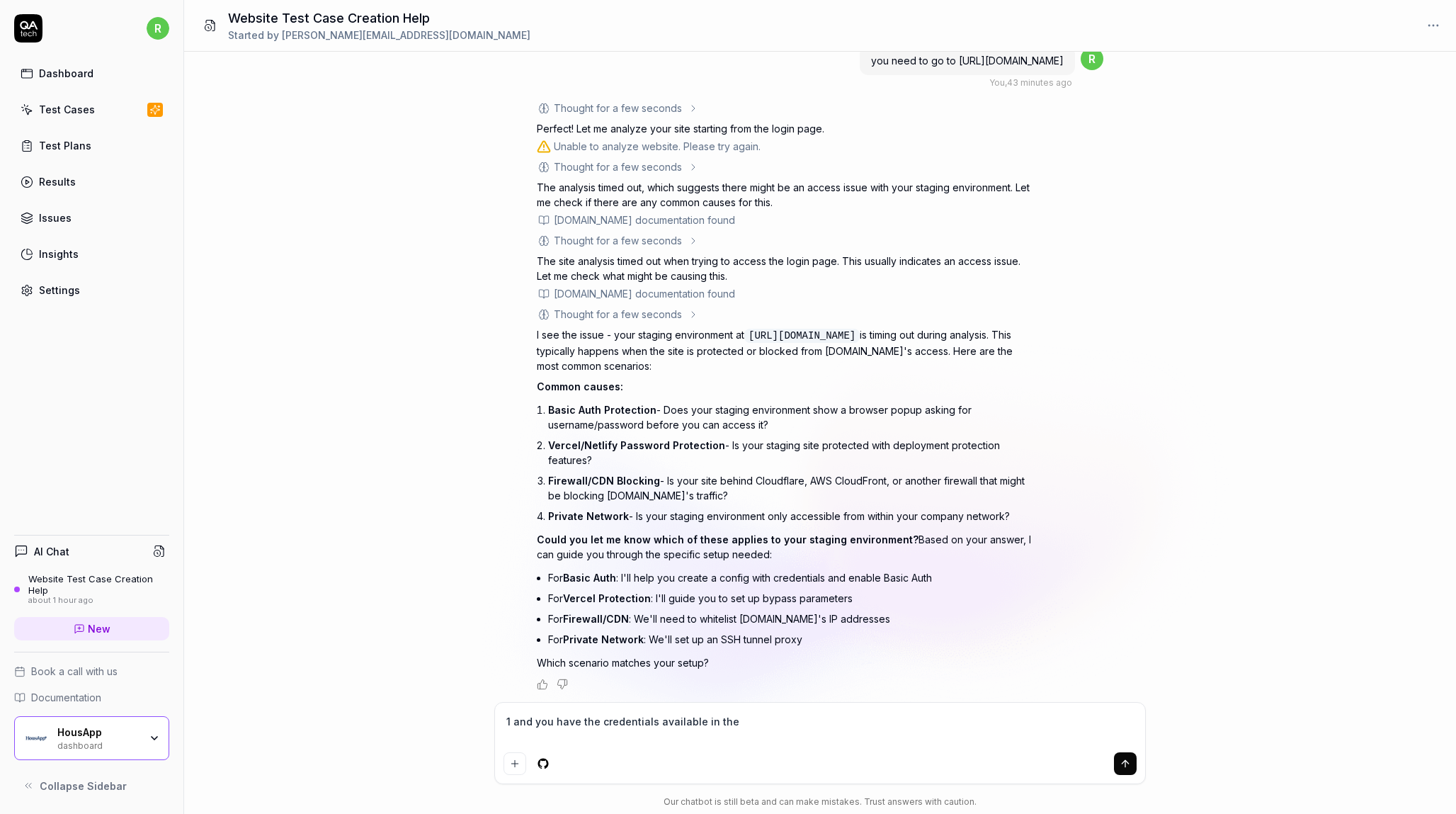
type textarea "1 and you have the credentials available in the"
type textarea "*"
type textarea "1 and you have the credentials available in the c"
type textarea "*"
type textarea "1 and you have the credentials available in the co"
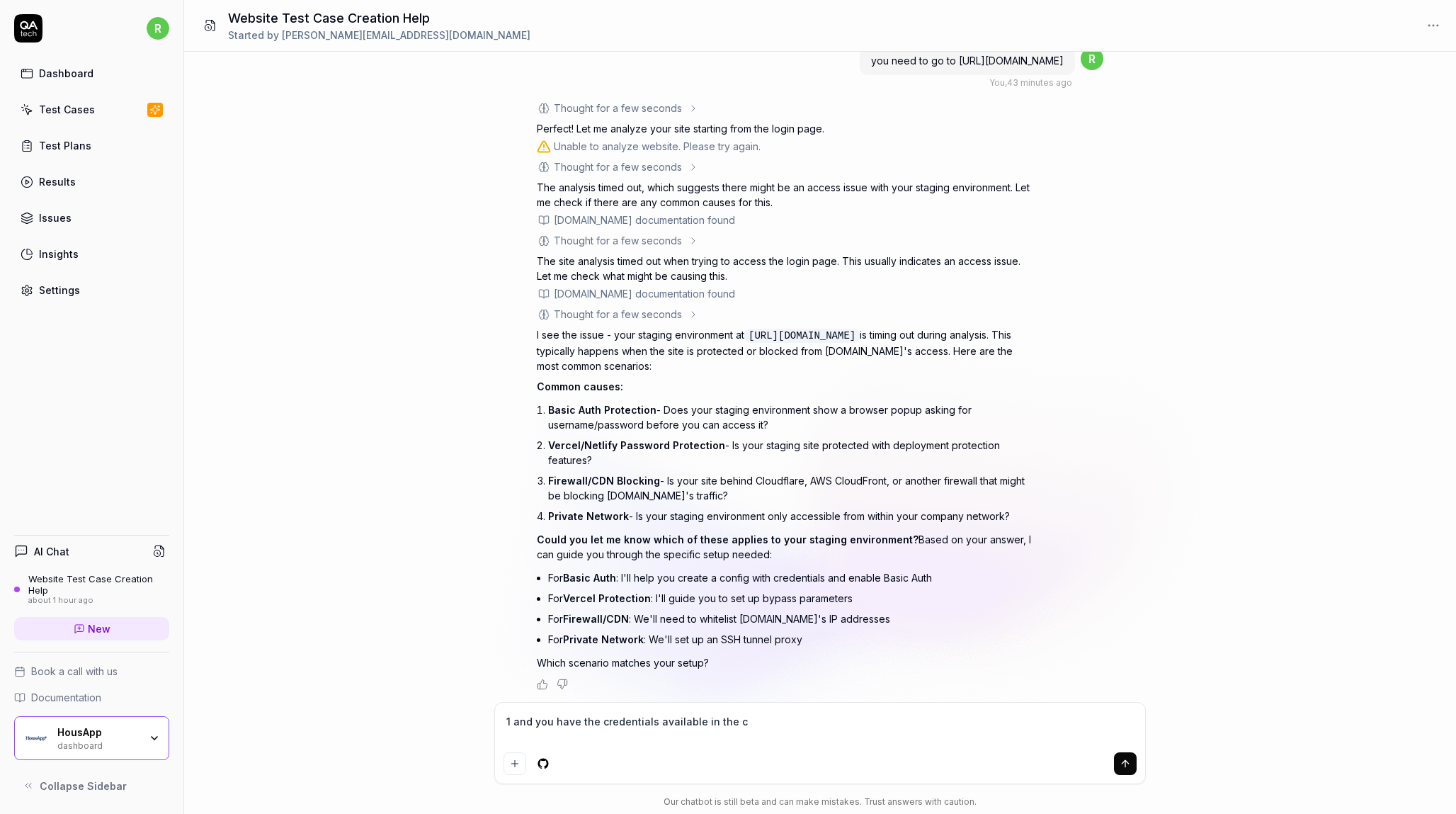
type textarea "*"
type textarea "1 and you have the credentials available in the con"
type textarea "*"
type textarea "1 and you have the credentials available in the conf"
type textarea "*"
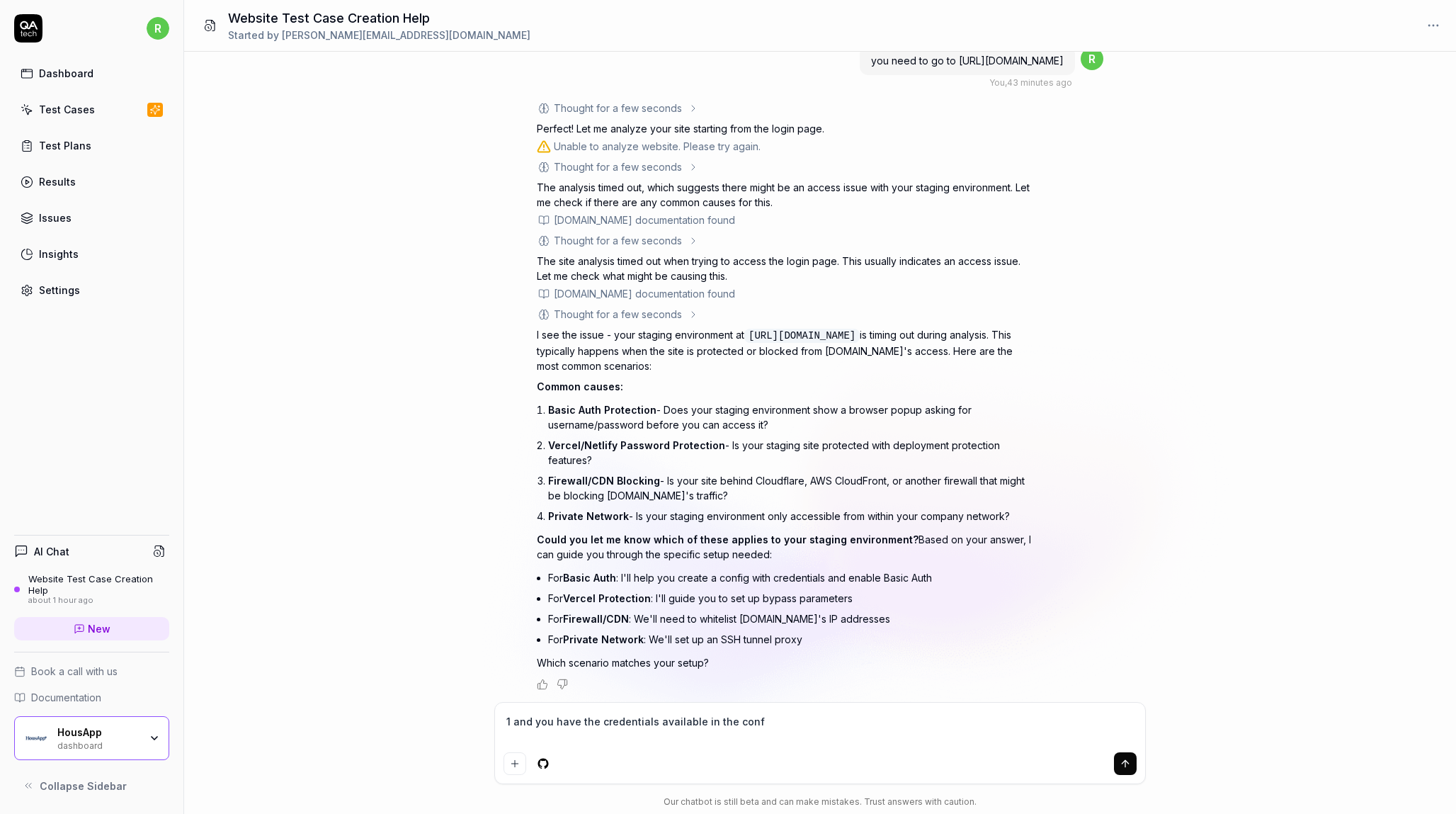
type textarea "1 and you have the credentials available in the confi"
type textarea "*"
type textarea "1 and you have the credentials available in the config"
type textarea "*"
type textarea "1 and you have the credentials available in the config"
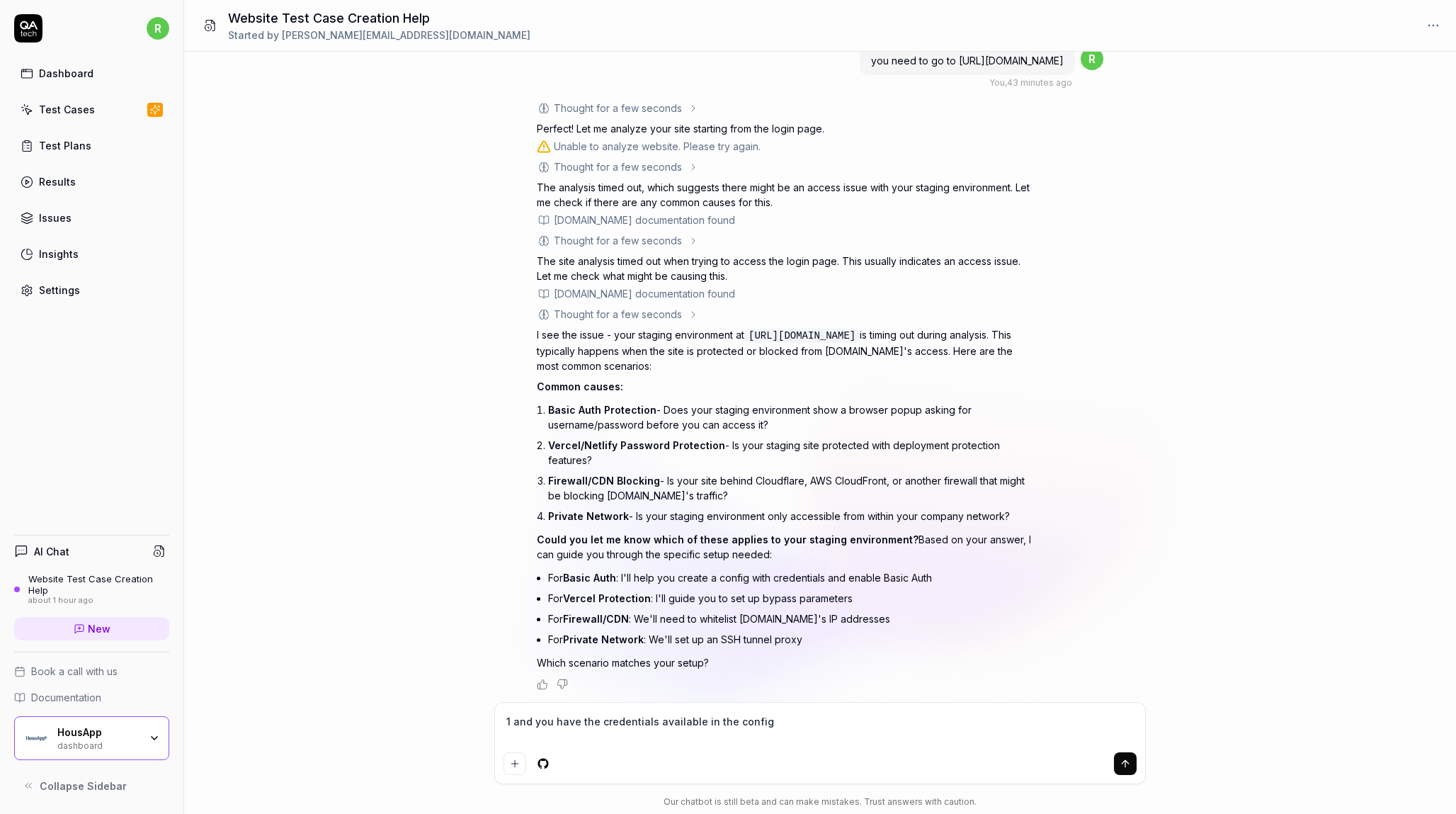
type textarea "*"
type textarea "1 and you have the credentials available in the config v"
type textarea "*"
type textarea "1 and you have the credentials available in the config [PERSON_NAME]"
type textarea "*"
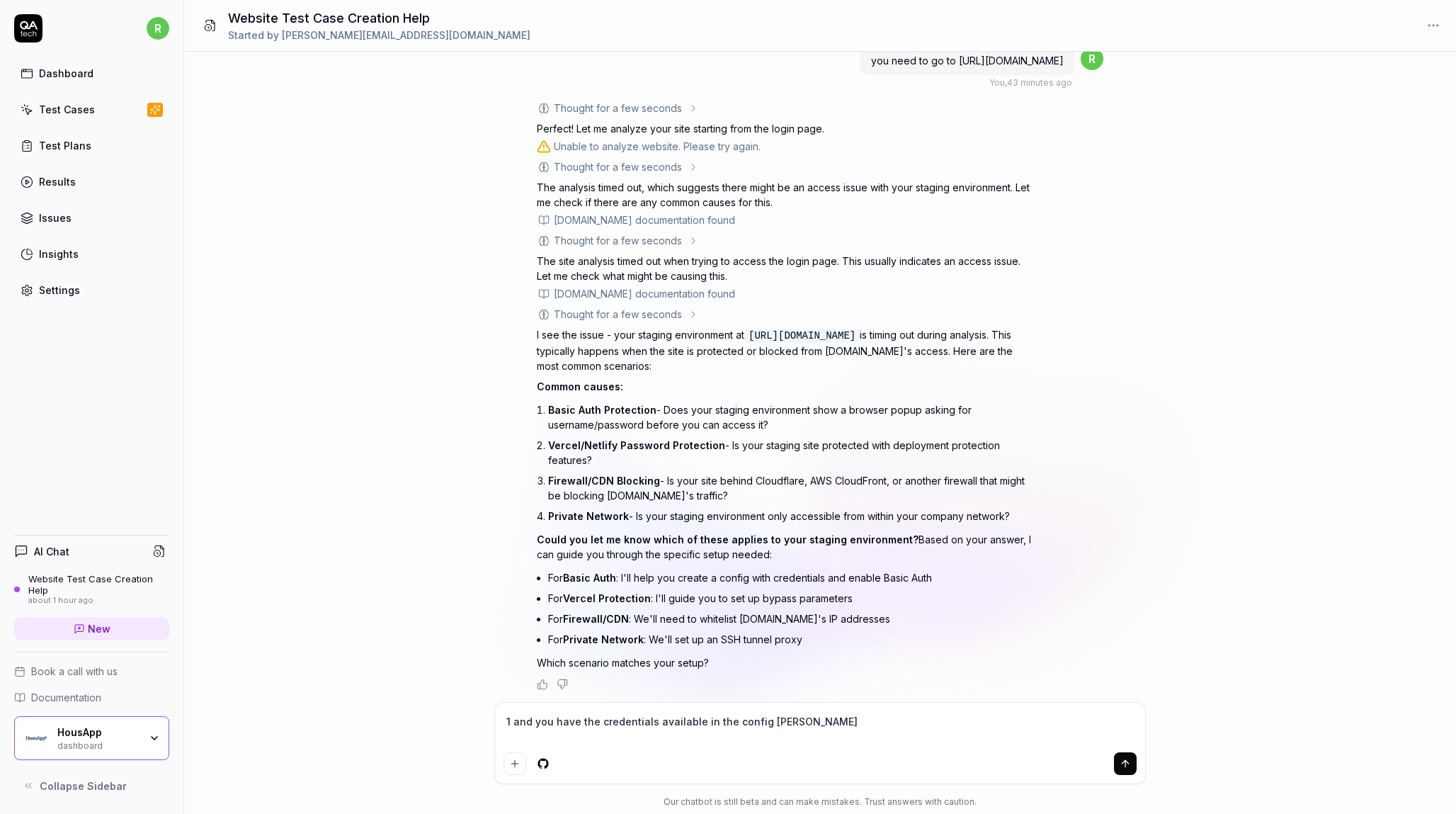
type textarea "1 and you have the credentials available in the config var"
type textarea "*"
type textarea "1 and you have the credentials available in the config vars"
type textarea "*"
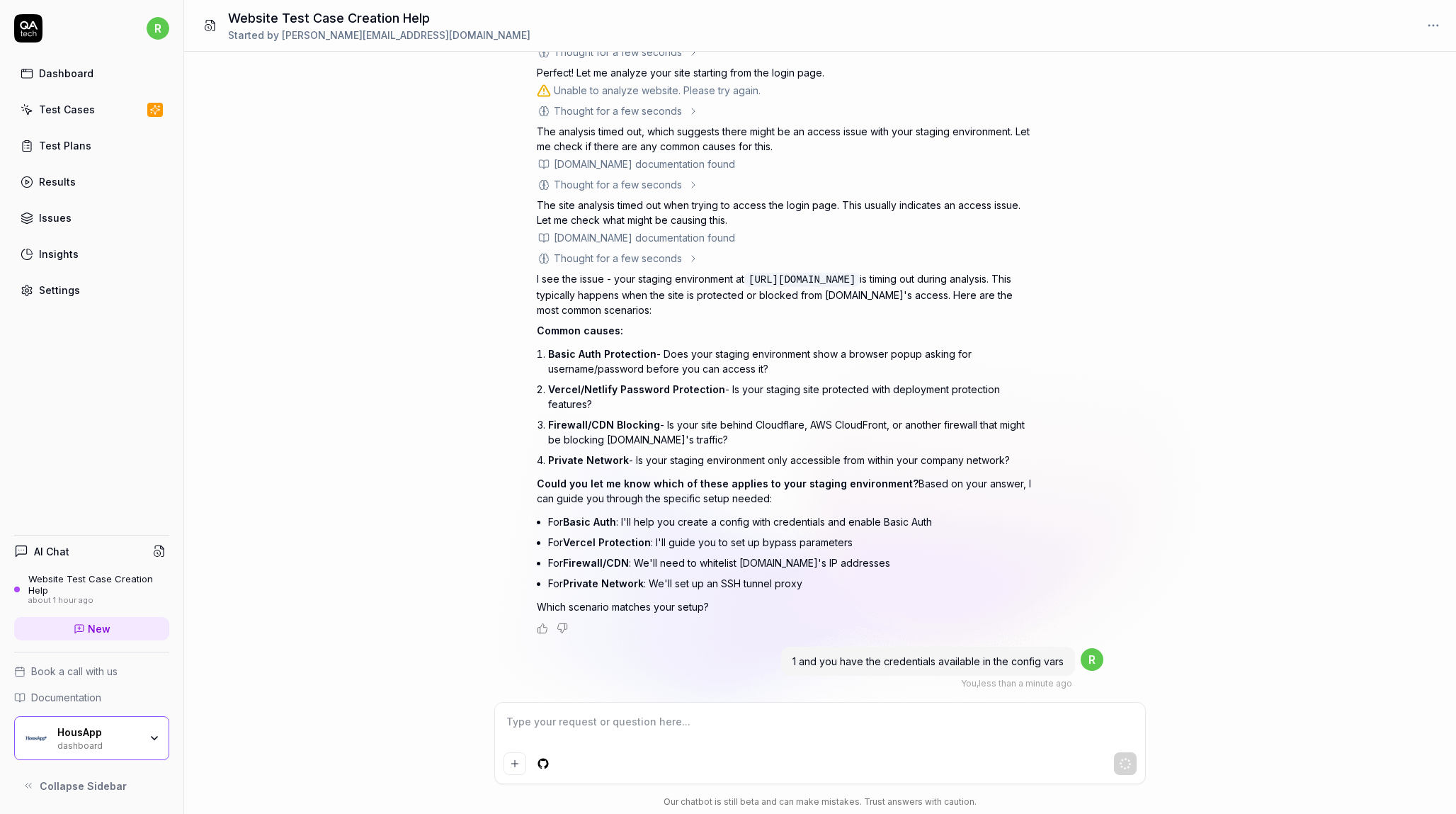
type textarea "*"
click at [67, 125] on div "Dashboard Test Cases Test Plans Results Issues Insights Settings" at bounding box center [91, 181] width 155 height 244
click at [72, 112] on div "Test Cases" at bounding box center [67, 109] width 56 height 15
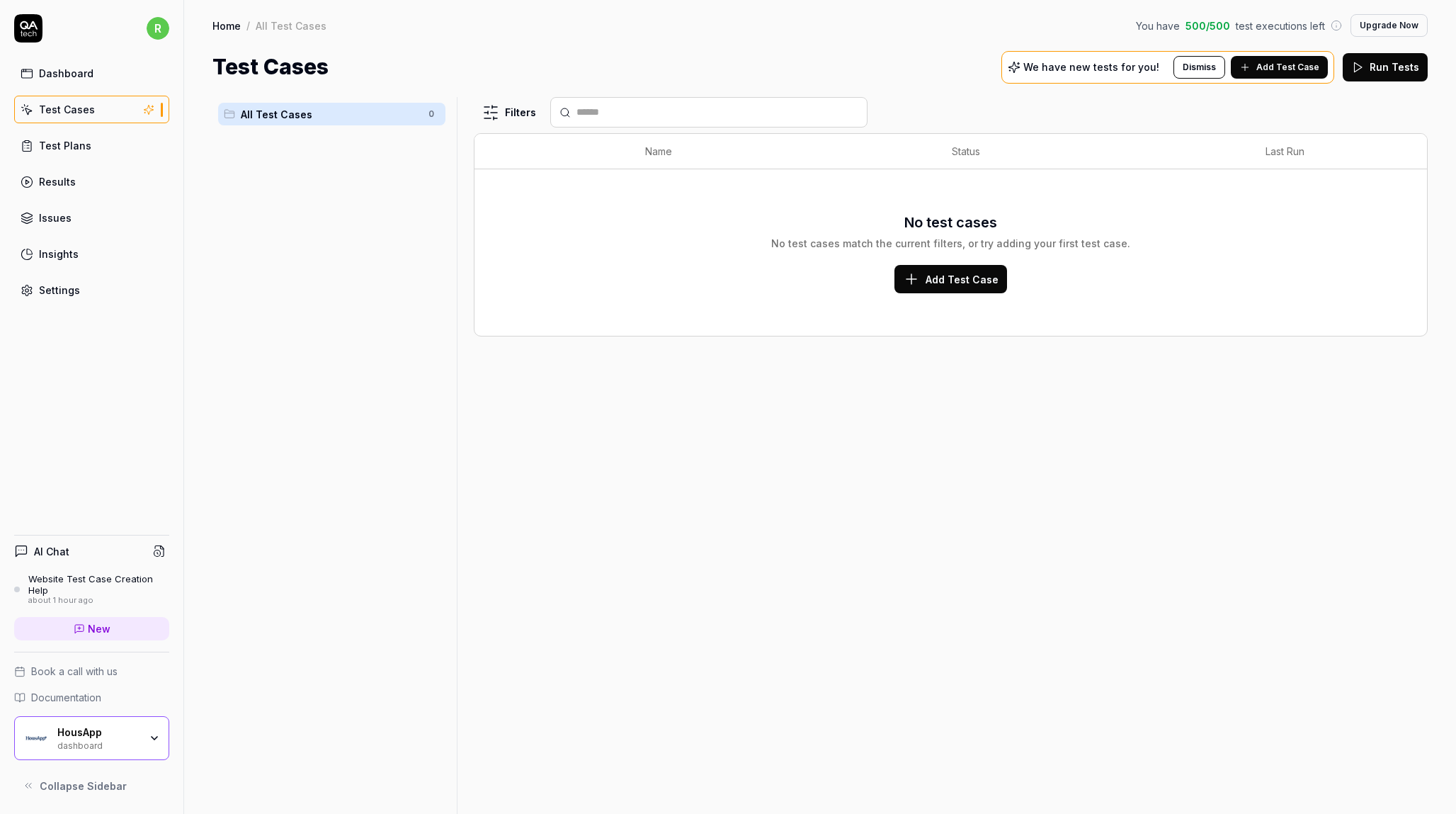
click at [339, 115] on span "All Test Cases" at bounding box center [331, 114] width 179 height 15
click at [960, 278] on span "Add Test Case" at bounding box center [962, 279] width 73 height 15
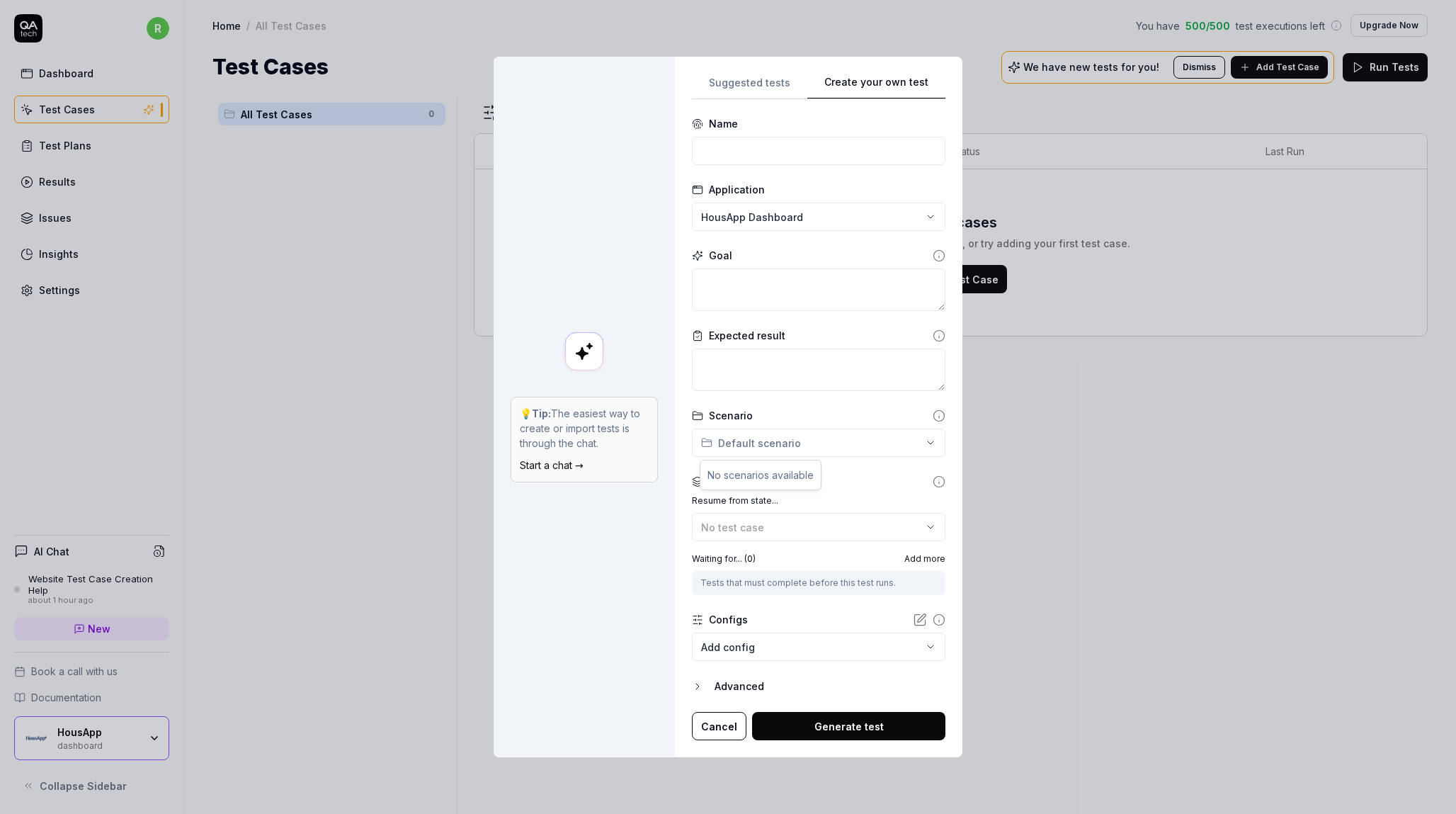
click at [866, 431] on div "**********" at bounding box center [728, 407] width 1456 height 814
click at [740, 143] on div "**********" at bounding box center [728, 407] width 1456 height 814
click at [740, 143] on input at bounding box center [819, 151] width 254 height 29
type input "Create a project in HousApp"
click at [807, 216] on div "**********" at bounding box center [728, 407] width 1456 height 814
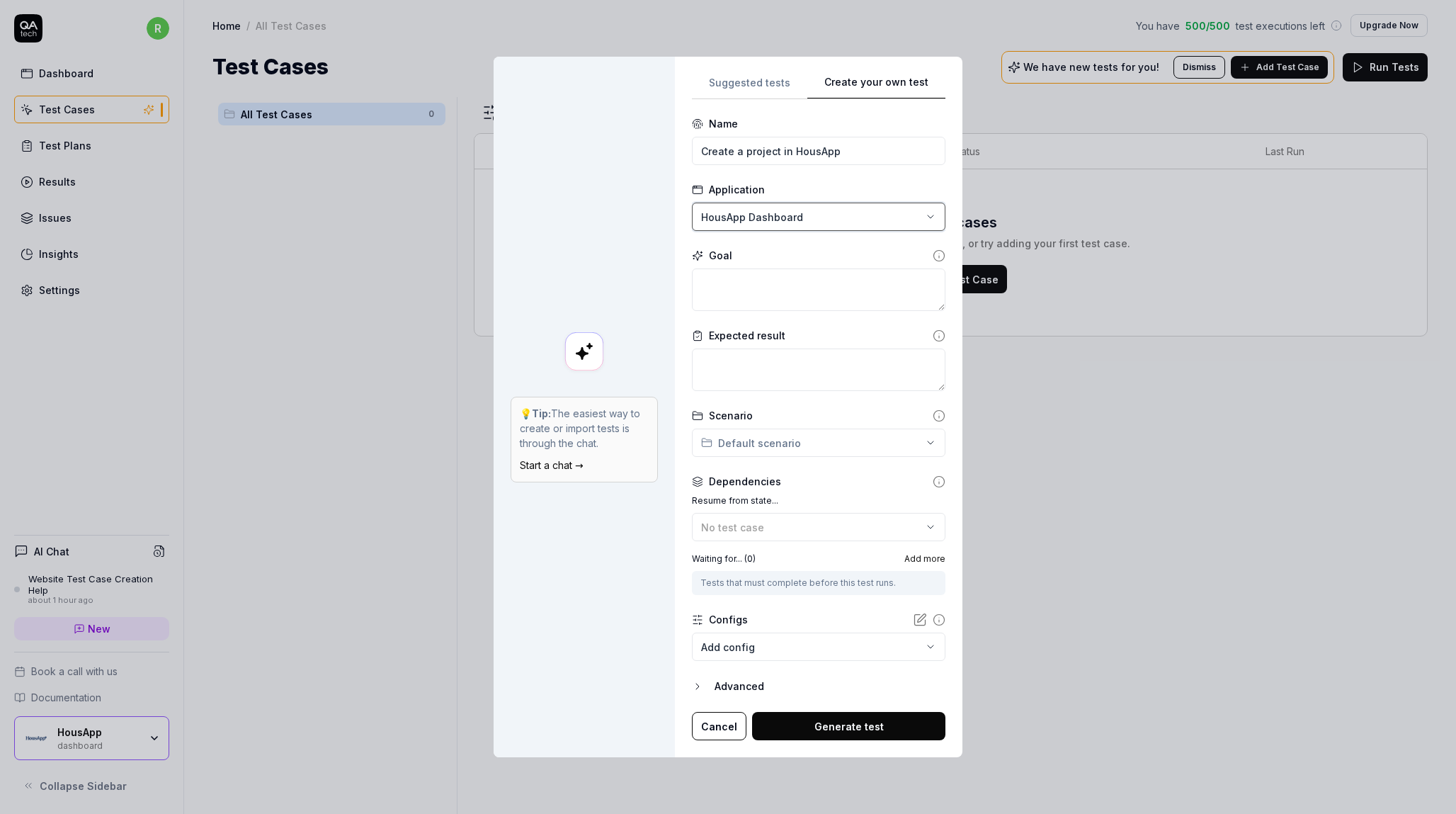
click at [807, 216] on div "**********" at bounding box center [728, 407] width 1456 height 814
click at [793, 284] on textarea at bounding box center [819, 289] width 254 height 42
click at [937, 253] on icon at bounding box center [939, 255] width 13 height 13
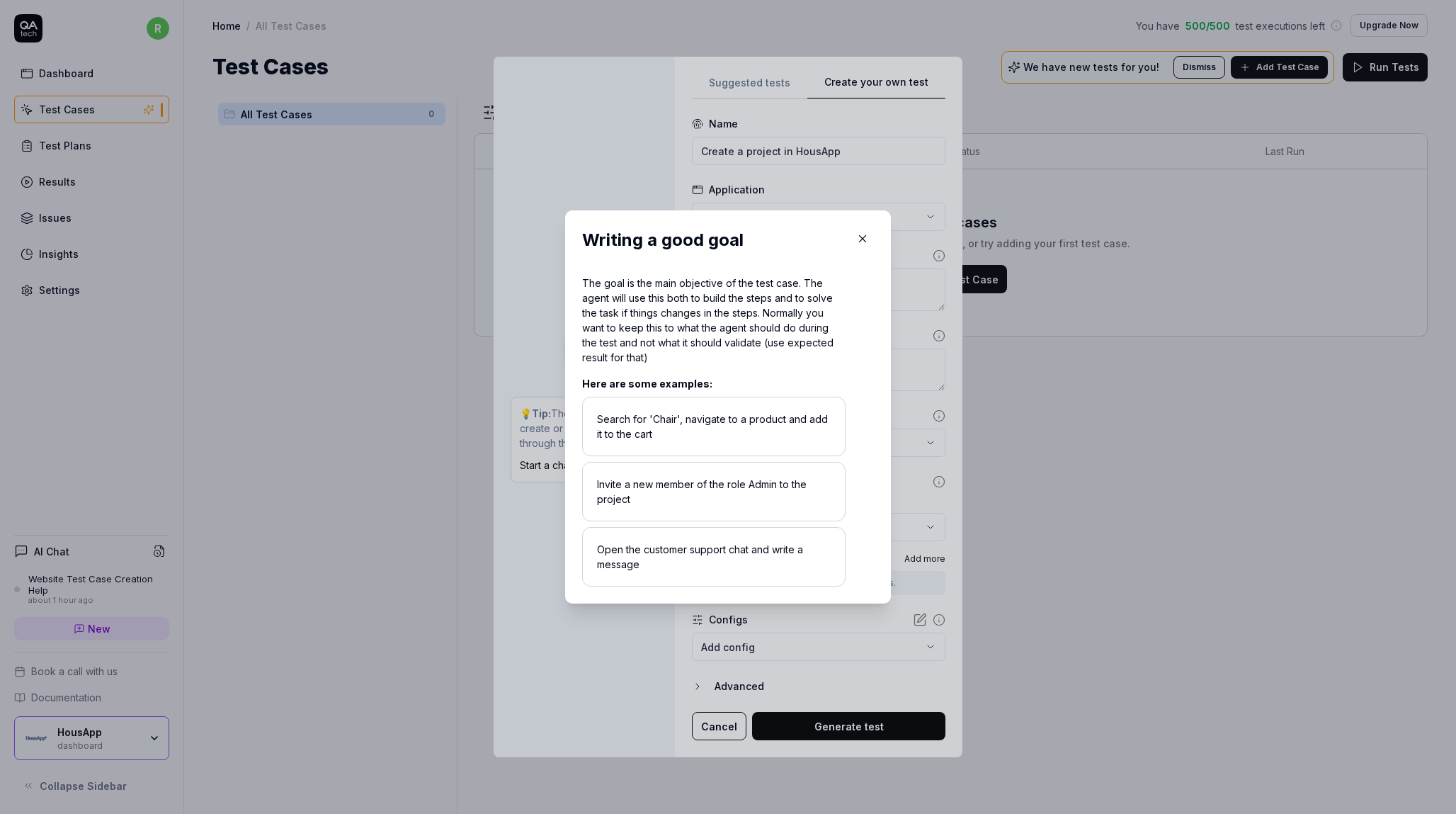
click at [862, 237] on icon "button" at bounding box center [862, 238] width 13 height 13
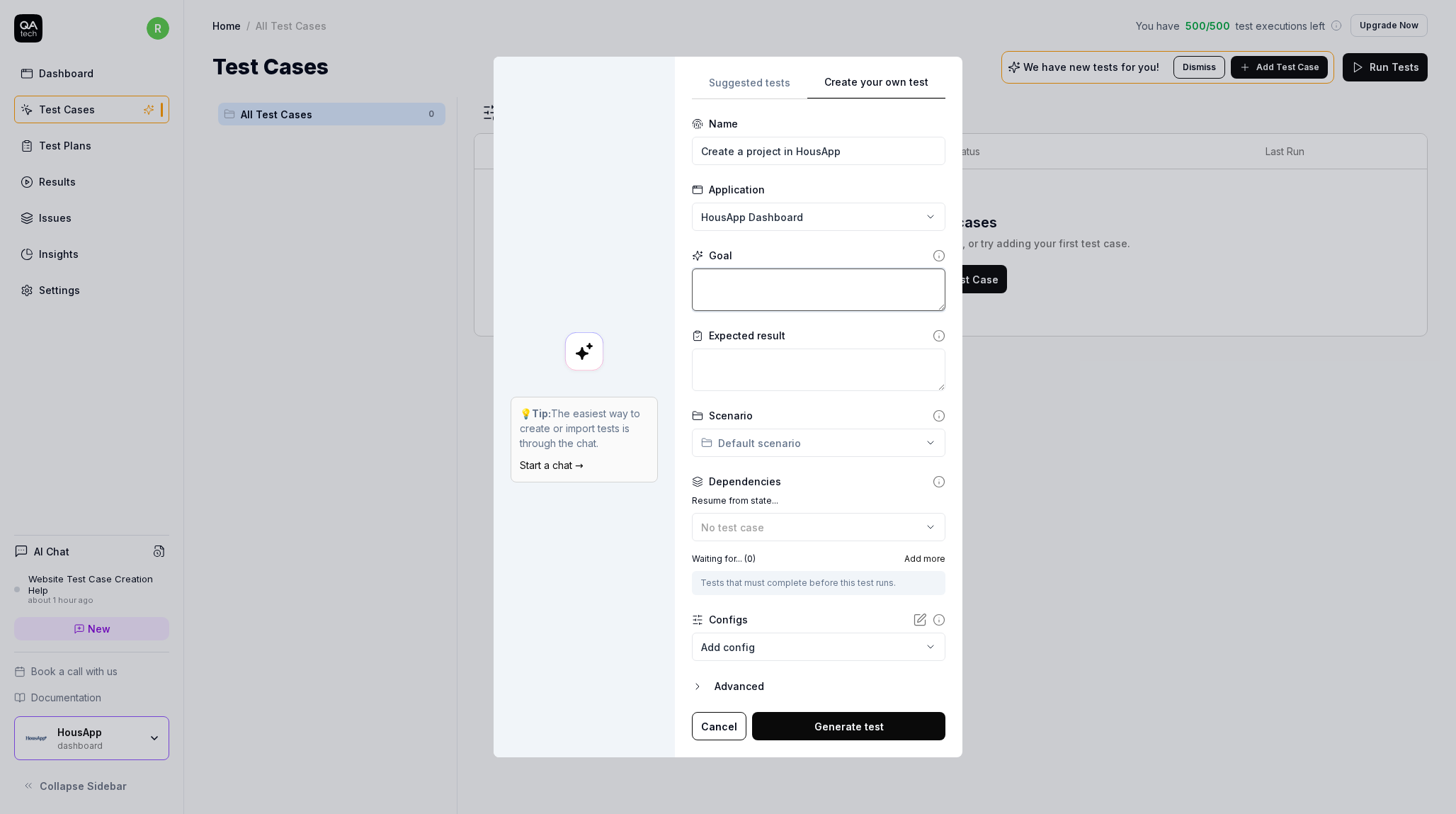
click at [806, 287] on textarea at bounding box center [819, 289] width 254 height 42
paste textarea "Create a project in the landing page where you see the project list. You can cl…"
type textarea "*"
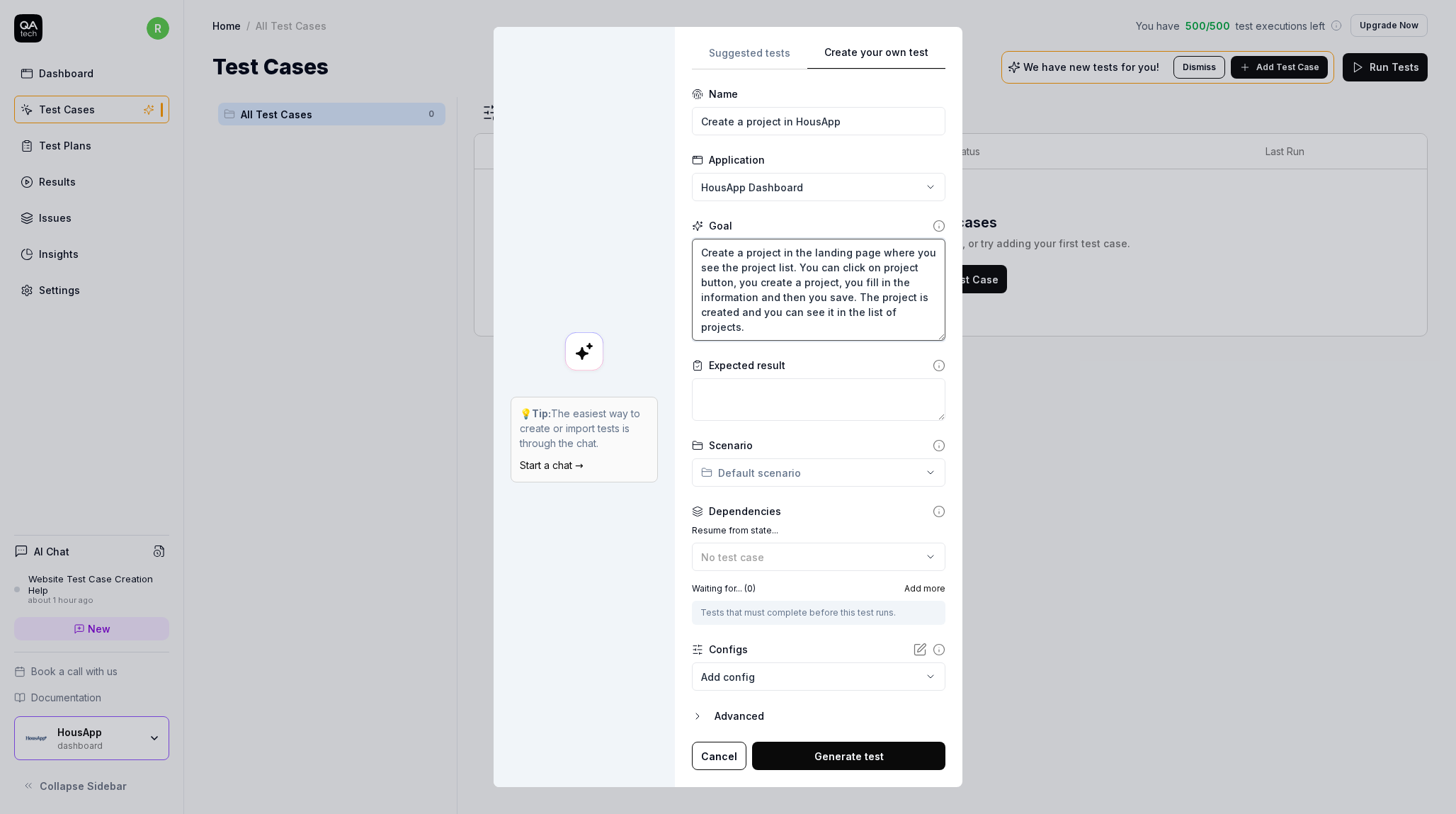
drag, startPoint x: 786, startPoint y: 332, endPoint x: 685, endPoint y: 242, distance: 135.3
click at [685, 242] on div "**********" at bounding box center [819, 407] width 287 height 761
type textarea "Create a project in the landing page where you see the project list. You can cl…"
click at [782, 402] on textarea at bounding box center [819, 399] width 254 height 42
paste textarea "The project is successfully created and visible in the list of projects."
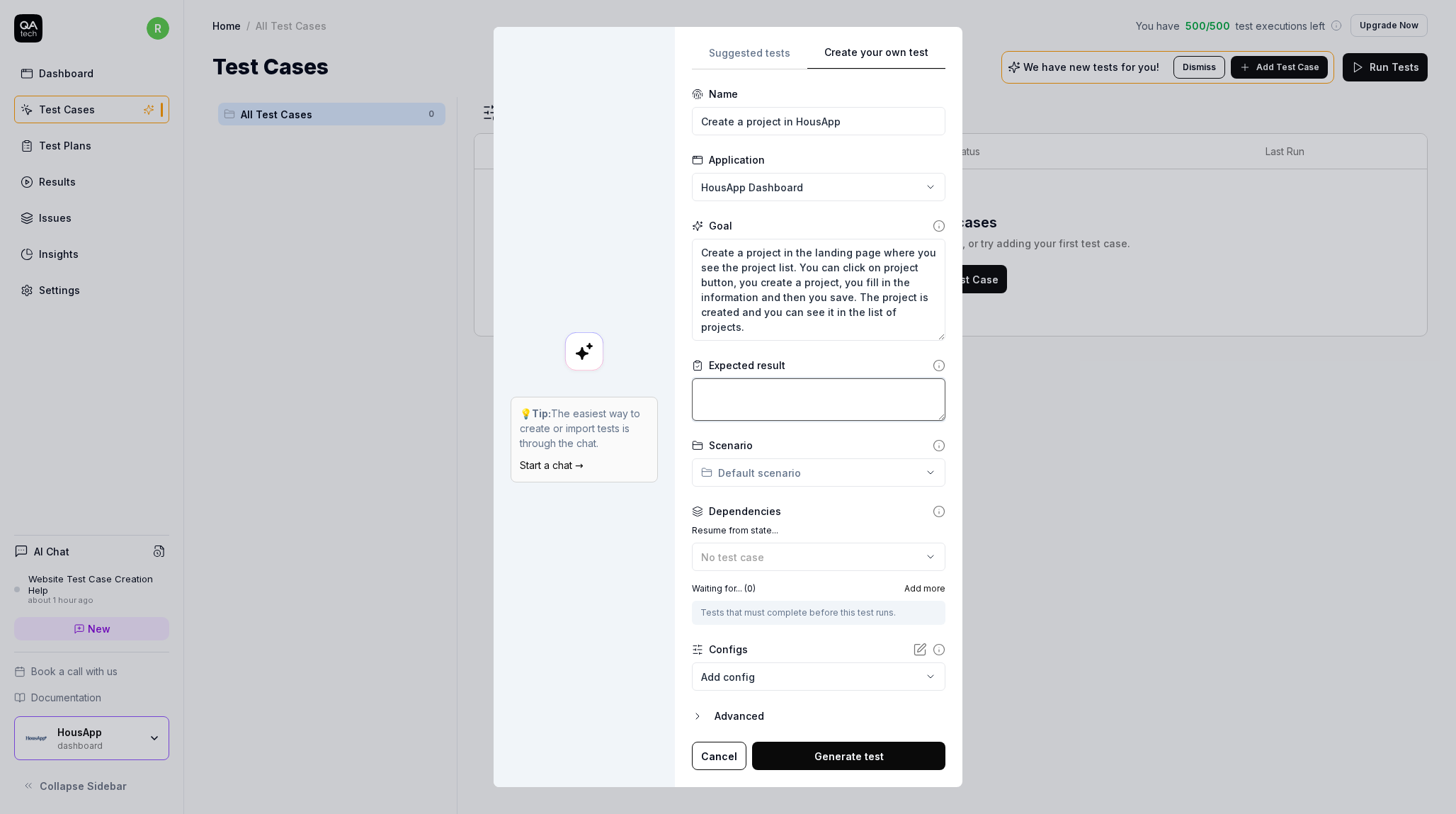
type textarea "*"
type textarea "The project is successfully created and visible in the list of projects."
click at [812, 473] on div "**********" at bounding box center [728, 407] width 1456 height 814
click at [796, 550] on div "No test case" at bounding box center [812, 557] width 221 height 15
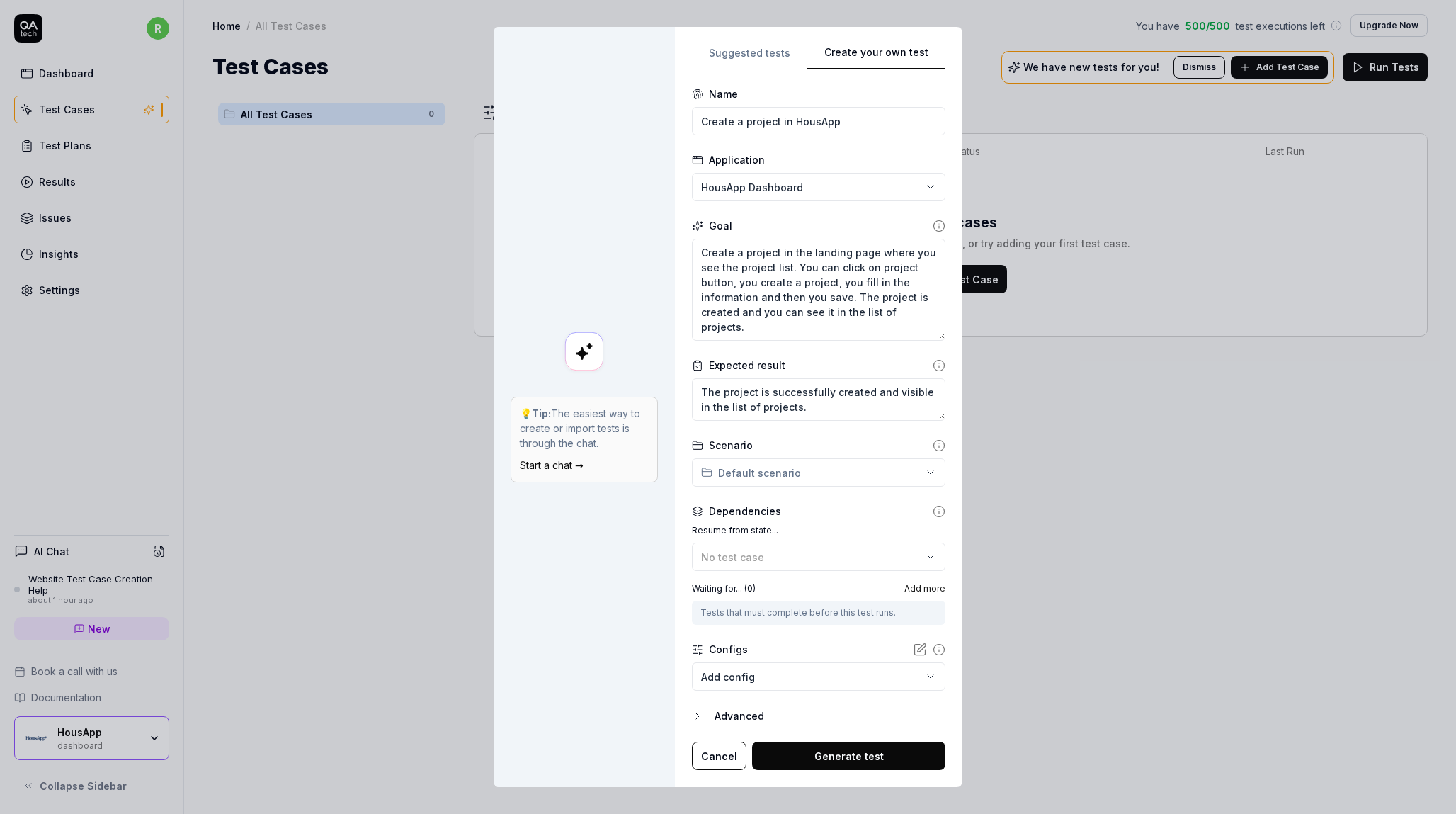
click at [816, 523] on div "Dependencies Resume from state... No test case Waiting for... ( 0 ) Add more Te…" at bounding box center [819, 564] width 254 height 121
click at [803, 550] on div "No test case" at bounding box center [812, 557] width 221 height 15
click at [819, 513] on div "Dependencies" at bounding box center [819, 511] width 254 height 15
click at [760, 675] on body "r Dashboard Test Cases Test Plans Results Issues Insights Settings AI Chat Webs…" at bounding box center [728, 407] width 1456 height 814
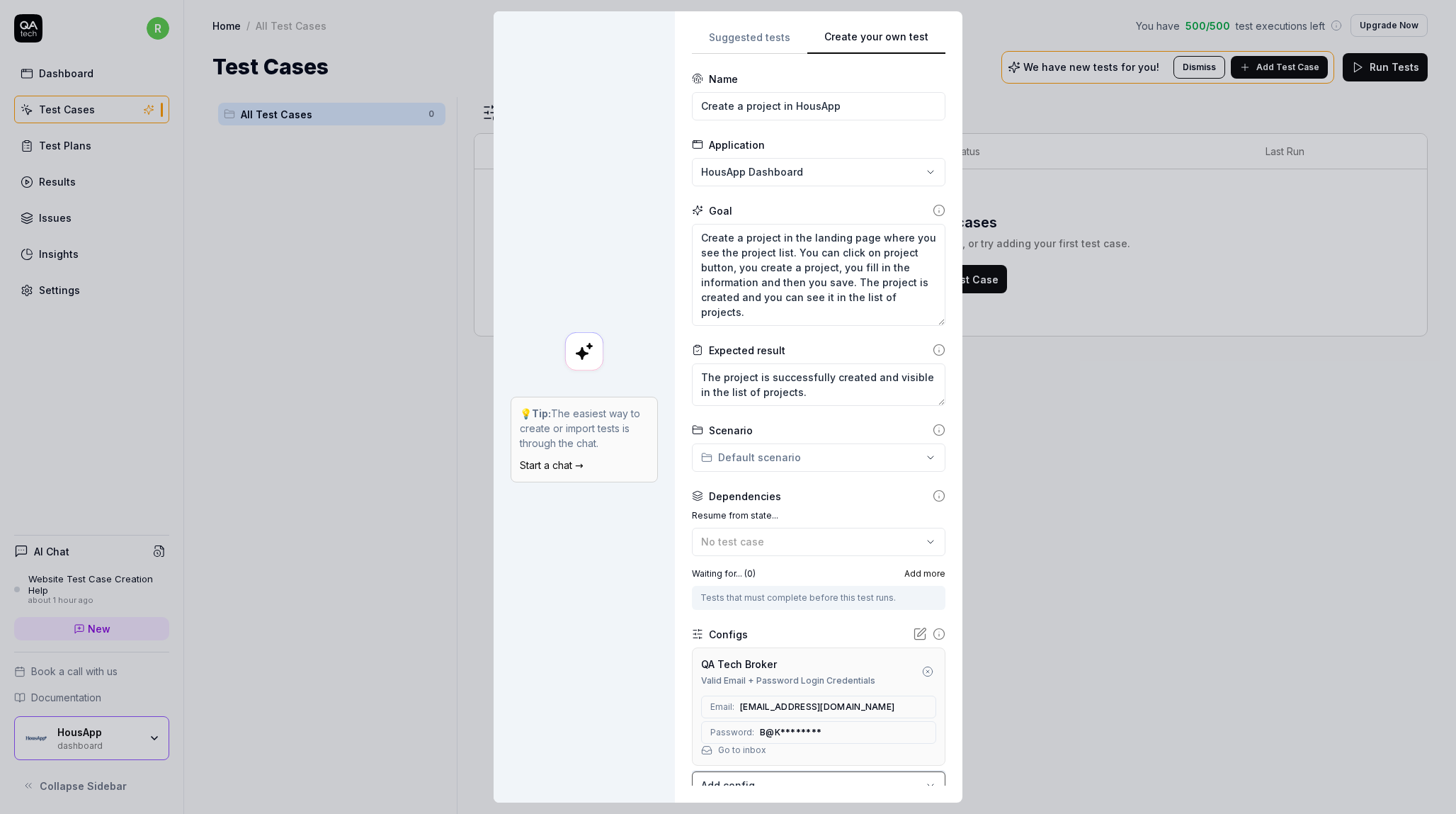
scroll to position [93, 0]
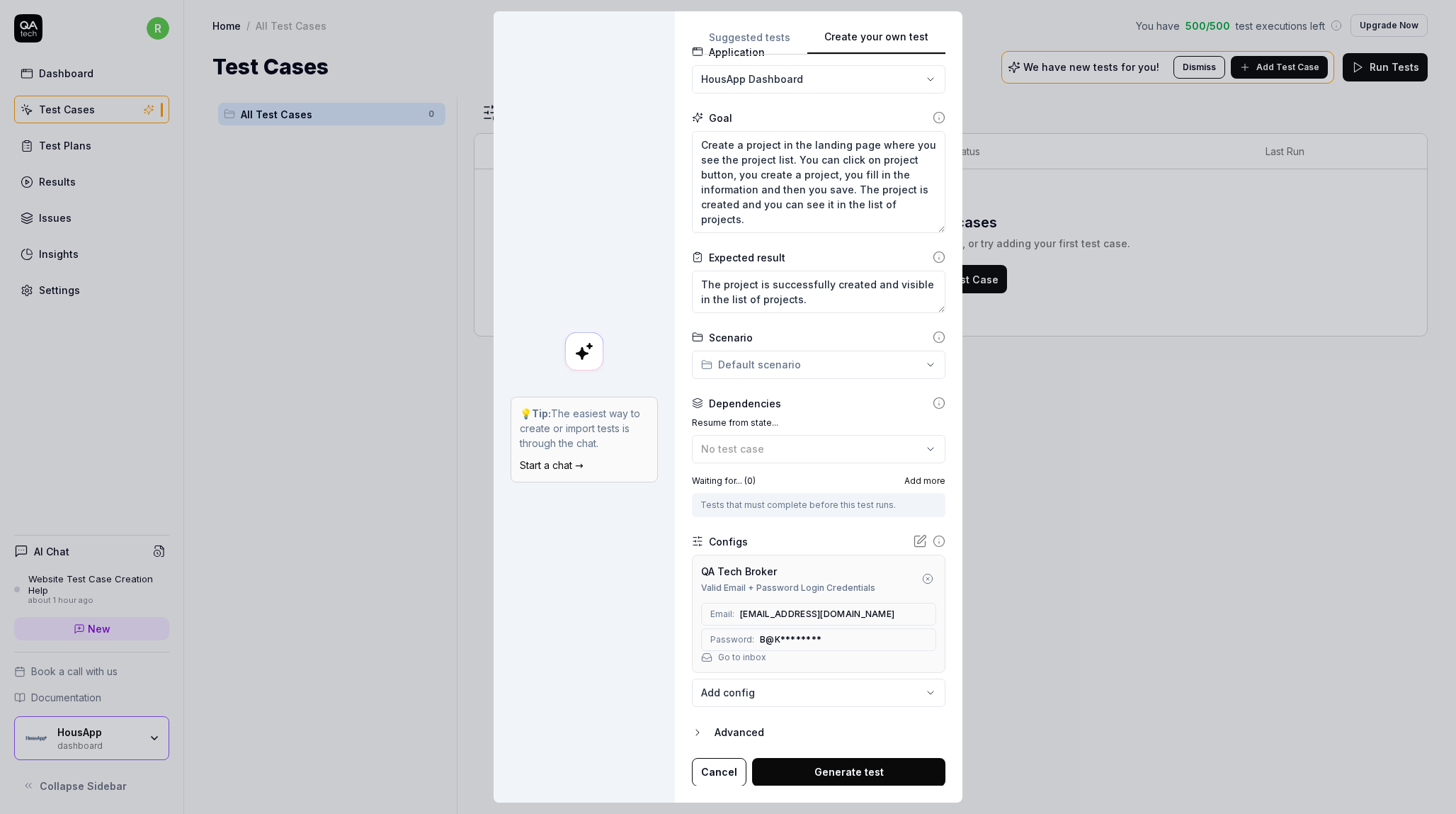
click at [697, 730] on icon "button" at bounding box center [698, 733] width 12 height 12
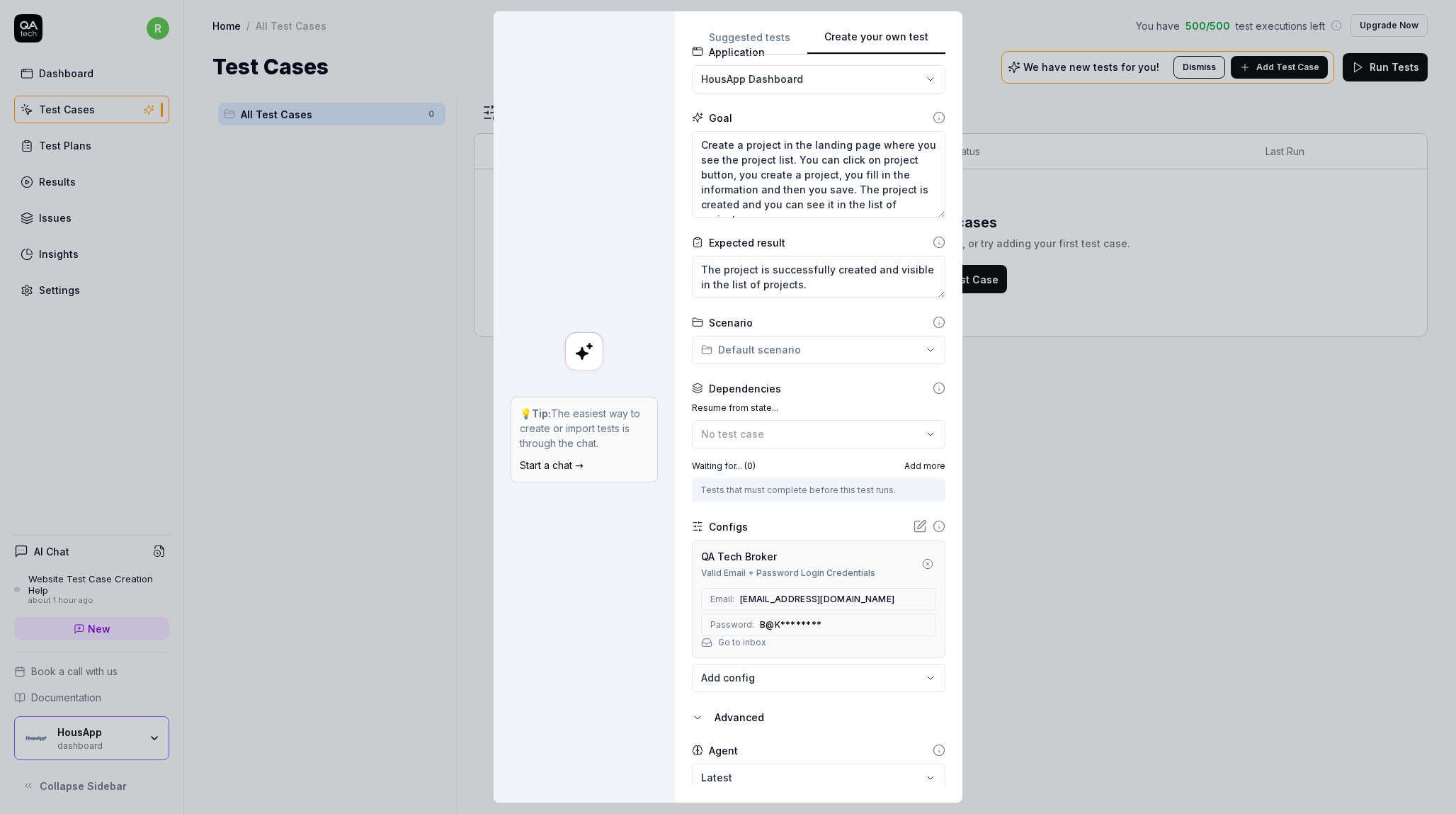
scroll to position [144, 0]
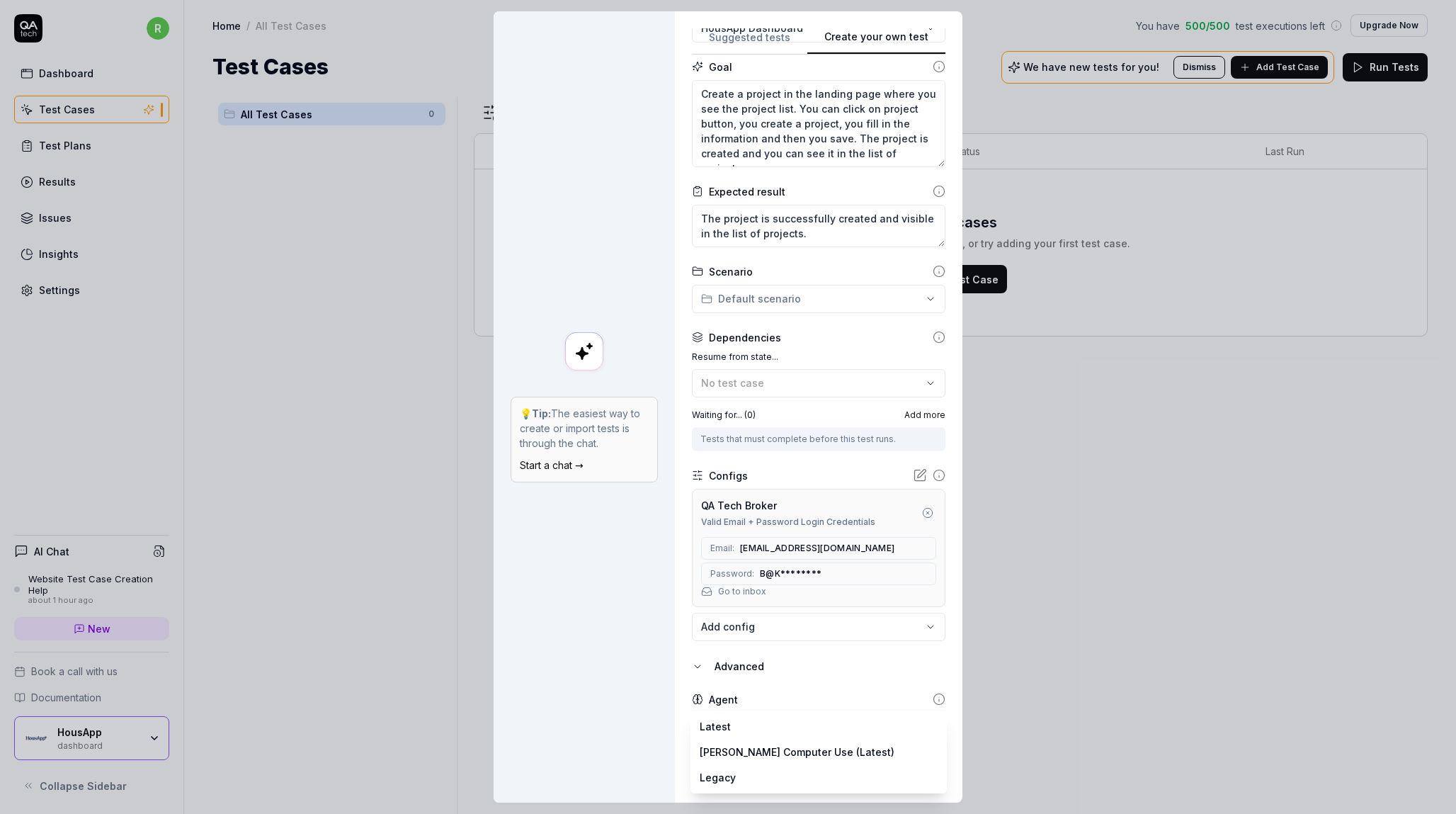
click at [755, 725] on body "r Dashboard Test Cases Test Plans Results Issues Insights Settings AI Chat Webs…" at bounding box center [728, 407] width 1456 height 814
click at [788, 673] on div "**********" at bounding box center [728, 407] width 1456 height 814
click at [822, 771] on button "Generate test" at bounding box center [849, 772] width 194 height 29
type textarea "*"
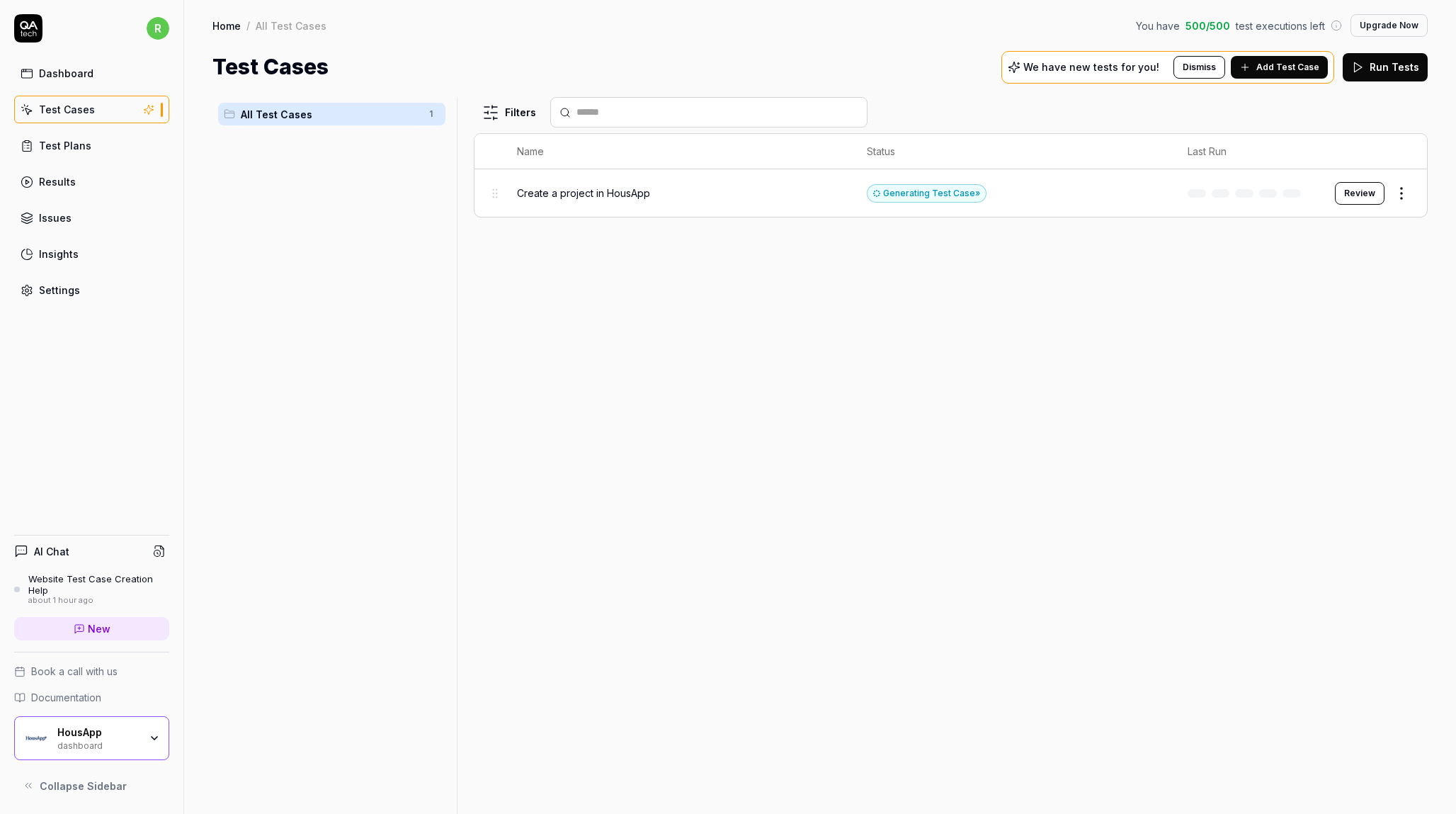
click at [814, 421] on div "Filters Name Status Last Run Create a project in HousApp Generating Test Case »…" at bounding box center [951, 456] width 954 height 718
